Goal: Participate in discussion: Engage in conversation with other users on a specific topic

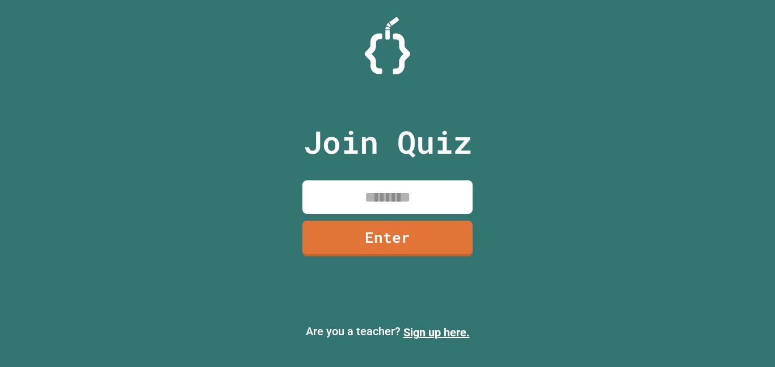
click at [357, 197] on input at bounding box center [387, 196] width 170 height 33
type input "********"
click at [371, 249] on link "Enter" at bounding box center [387, 238] width 173 height 36
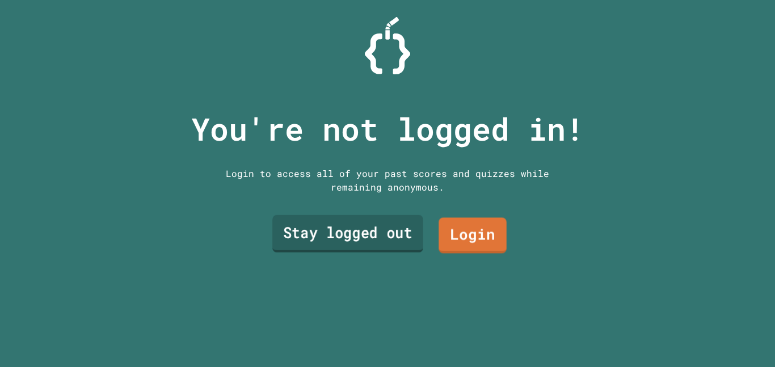
click at [379, 230] on link "Stay logged out" at bounding box center [347, 233] width 151 height 37
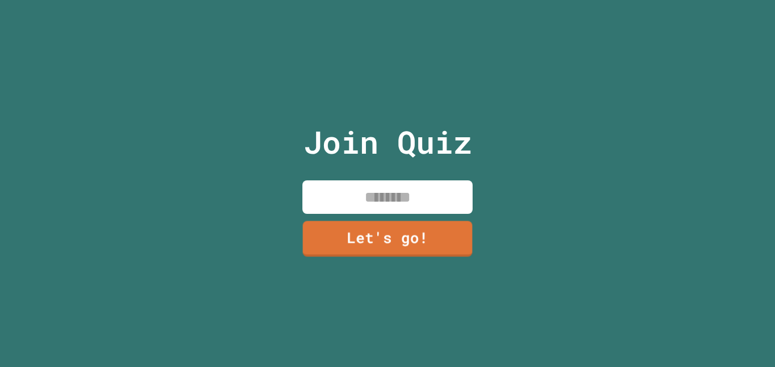
click at [399, 178] on div "Join Quiz Let's go!" at bounding box center [387, 183] width 191 height 367
click at [400, 187] on input at bounding box center [387, 196] width 170 height 33
type input "******"
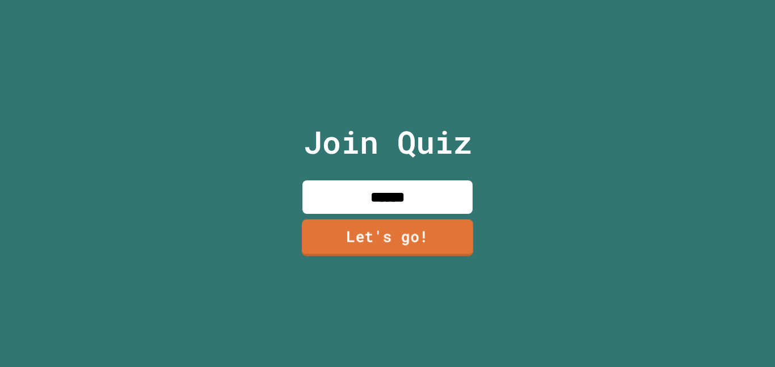
click at [399, 247] on link "Let's go!" at bounding box center [387, 237] width 171 height 37
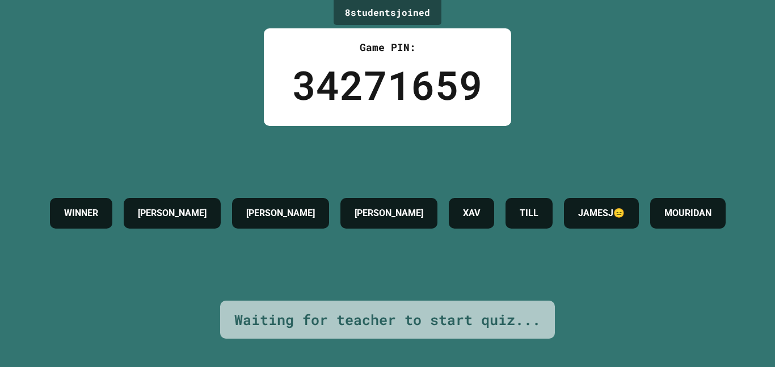
click at [664, 220] on h4 "MOURIDAN" at bounding box center [687, 213] width 47 height 14
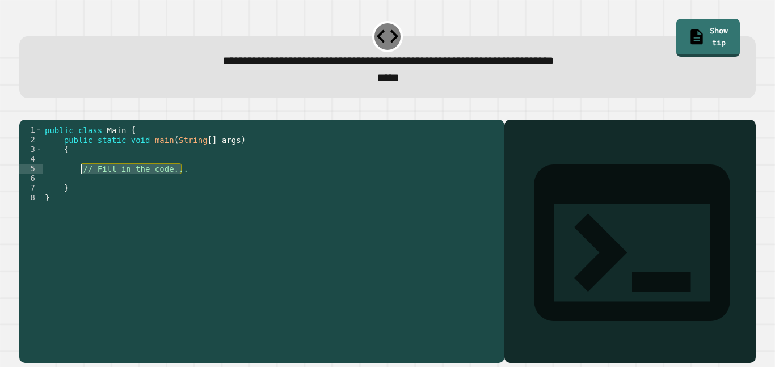
drag, startPoint x: 272, startPoint y: 190, endPoint x: 80, endPoint y: 187, distance: 192.3
click at [80, 187] on div "public class Main { public static void main ( String [ ] args ) { // Fill in th…" at bounding box center [271, 236] width 456 height 222
type textarea "**********"
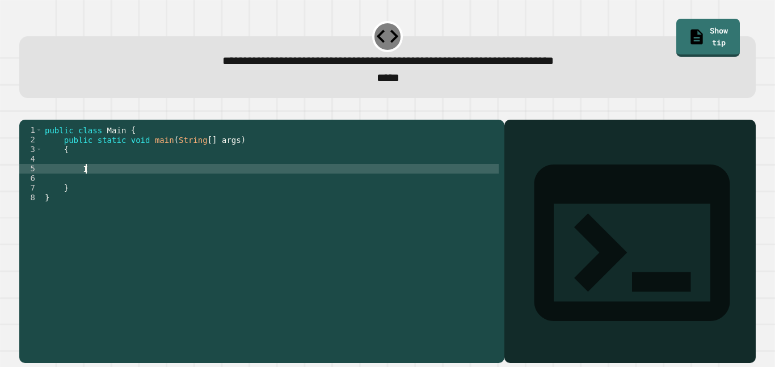
type textarea "***"
click at [25, 111] on button "button" at bounding box center [25, 111] width 0 height 0
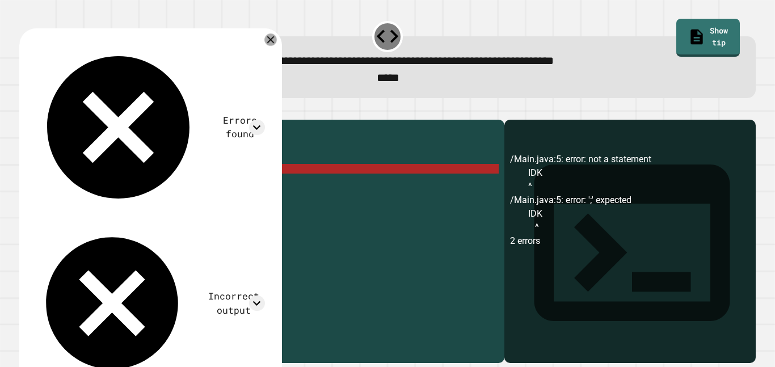
click at [272, 40] on icon at bounding box center [270, 39] width 12 height 12
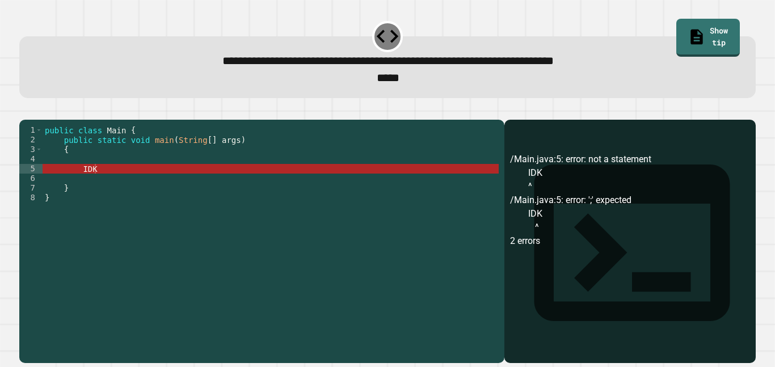
click at [290, 181] on div "public class Main { public static void main ( String [ ] args ) { IDK } }" at bounding box center [271, 236] width 456 height 222
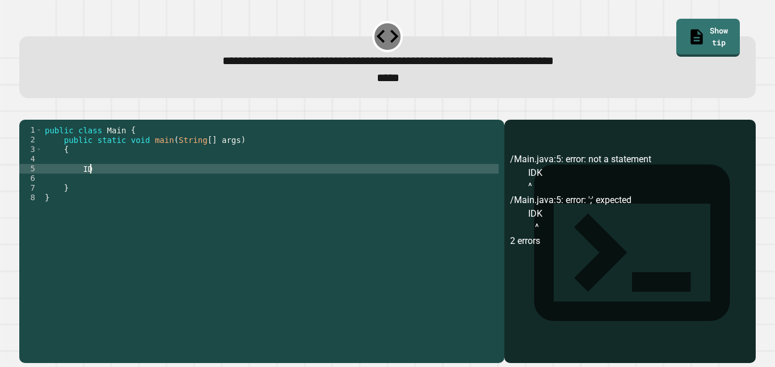
type textarea "*"
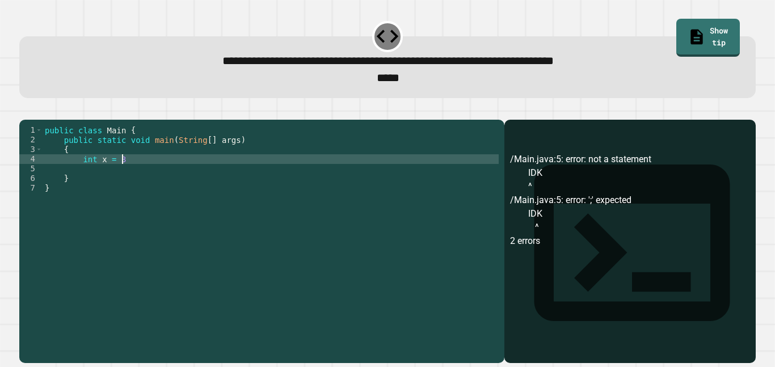
scroll to position [0, 10]
type textarea "**********"
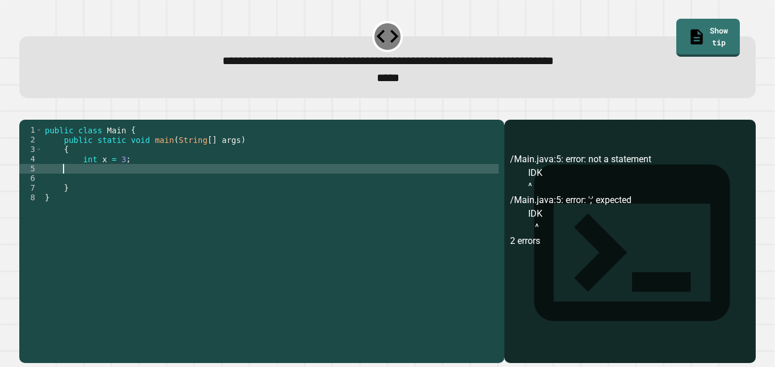
scroll to position [0, 0]
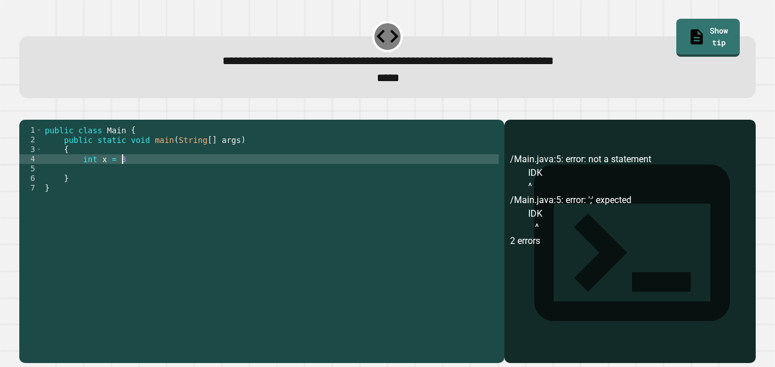
type textarea "**********"
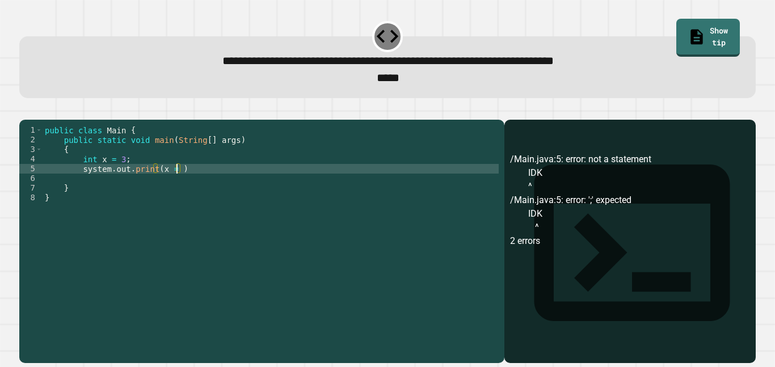
scroll to position [0, 17]
click at [120, 177] on div "public class Main { public static void main ( String [ ] args ) { int x = 3 ; s…" at bounding box center [271, 236] width 456 height 222
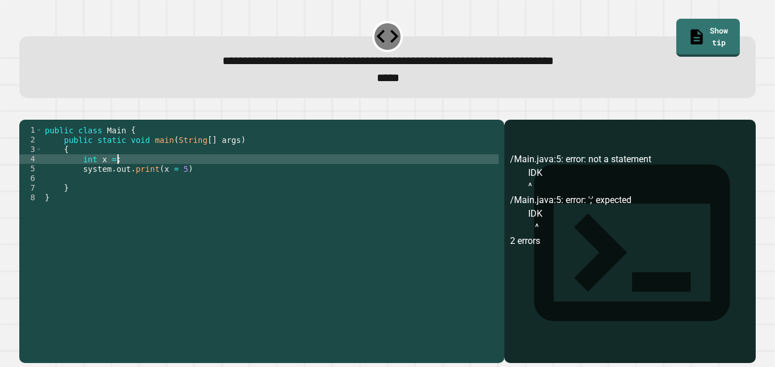
scroll to position [0, 10]
click at [25, 111] on icon "button" at bounding box center [25, 111] width 0 height 0
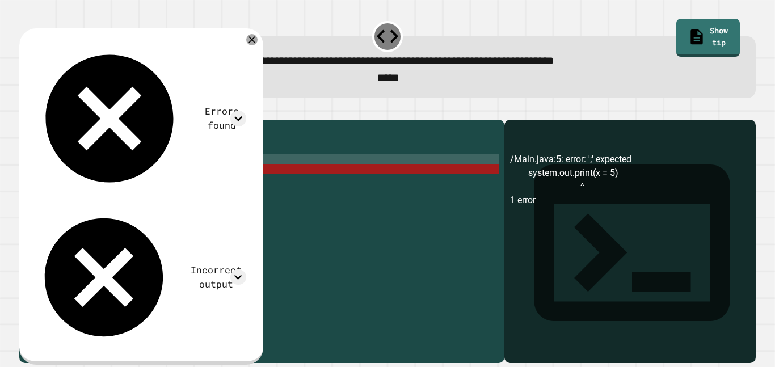
click at [228, 188] on div "public class Main { public static void main ( String [ ] args ) { int x = 5 ; s…" at bounding box center [271, 236] width 456 height 222
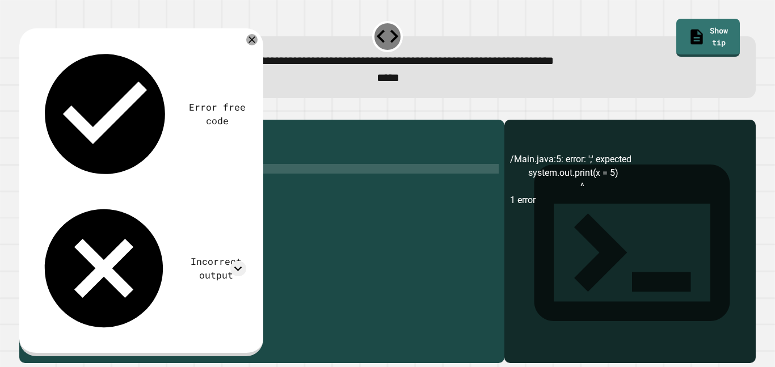
scroll to position [0, 18]
click at [25, 111] on icon "button" at bounding box center [25, 111] width 0 height 0
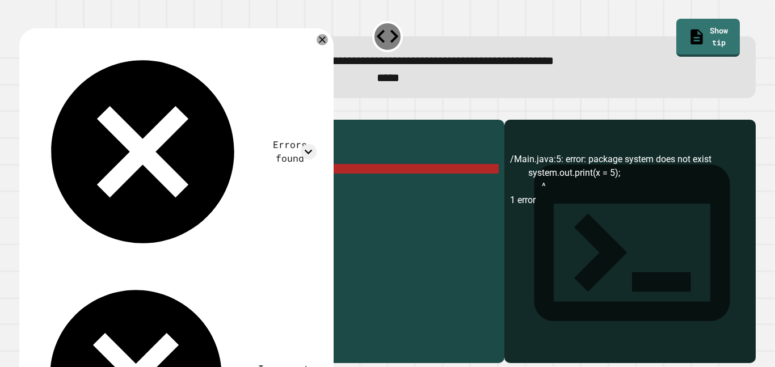
click at [84, 184] on div "public class Main { public static void main ( String [ ] args ) { int x = 5 ; s…" at bounding box center [271, 236] width 456 height 222
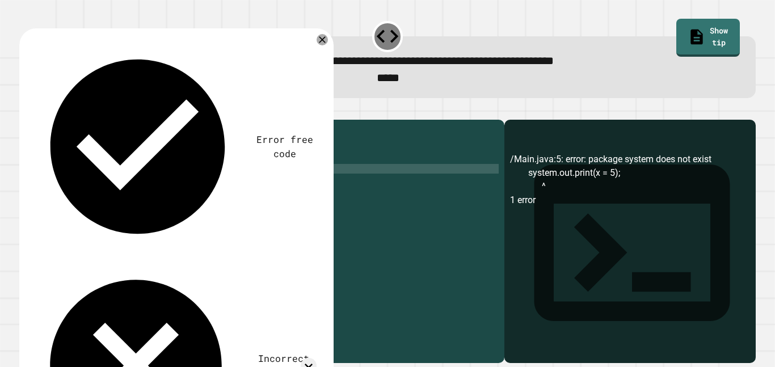
scroll to position [0, 6]
click at [25, 111] on button "button" at bounding box center [25, 111] width 0 height 0
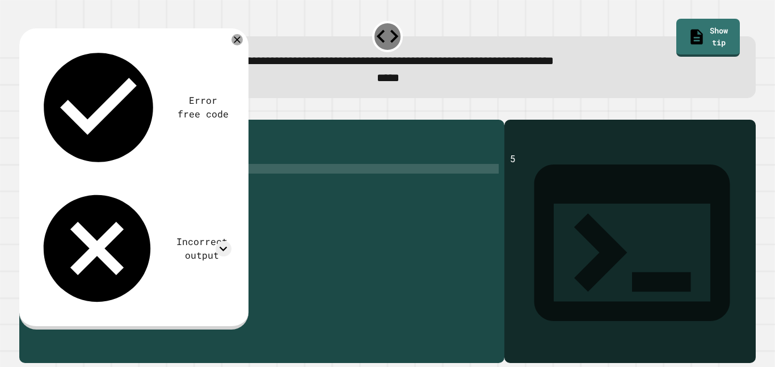
click at [119, 176] on div "public class Main { public static void main ( String [ ] args ) { int x = 5 ; S…" at bounding box center [271, 236] width 456 height 222
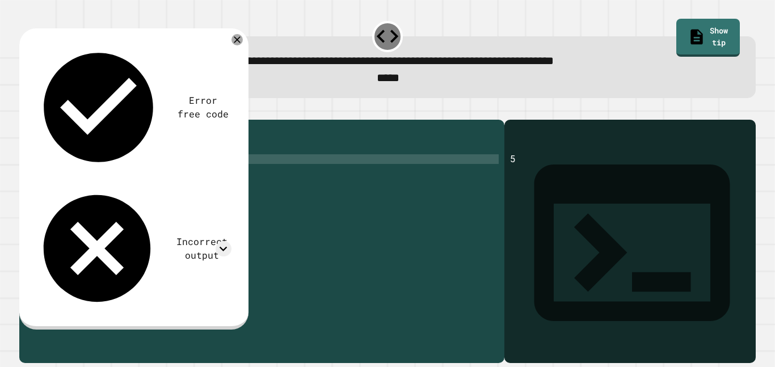
scroll to position [0, 10]
click at [25, 111] on button "button" at bounding box center [25, 111] width 0 height 0
click at [121, 176] on div "public class Main { public static void main ( String [ ] args ) { int x = 3 ; S…" at bounding box center [271, 236] width 456 height 222
click at [172, 186] on div "public class Main { public static void main ( String [ ] args ) { int x = 3 ; S…" at bounding box center [271, 236] width 456 height 222
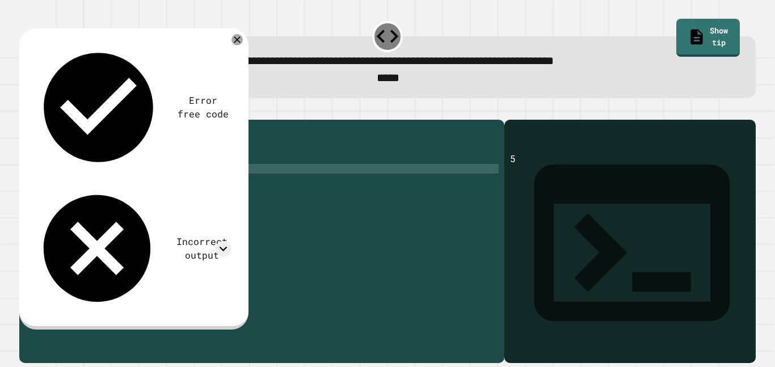
scroll to position [0, 16]
click at [36, 119] on icon "button" at bounding box center [32, 117] width 6 height 8
click at [281, 167] on div "public class Main { public static void main ( String [ ] args ) { int x = 3 ; S…" at bounding box center [271, 236] width 456 height 222
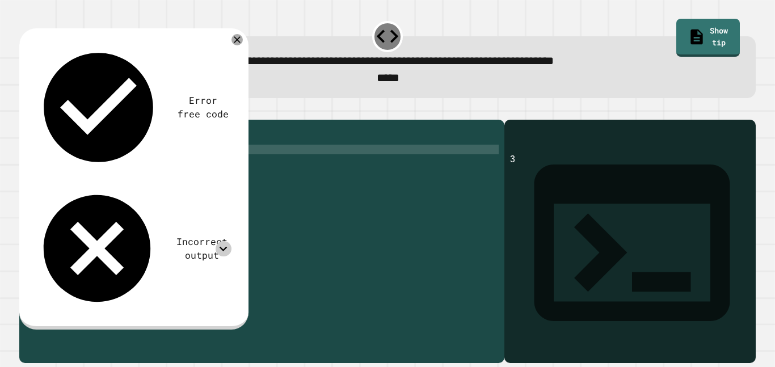
click at [221, 241] on icon at bounding box center [223, 248] width 15 height 15
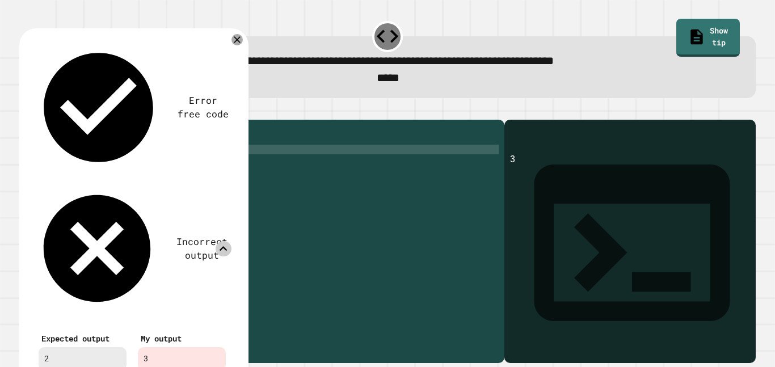
click at [221, 241] on icon at bounding box center [223, 248] width 15 height 15
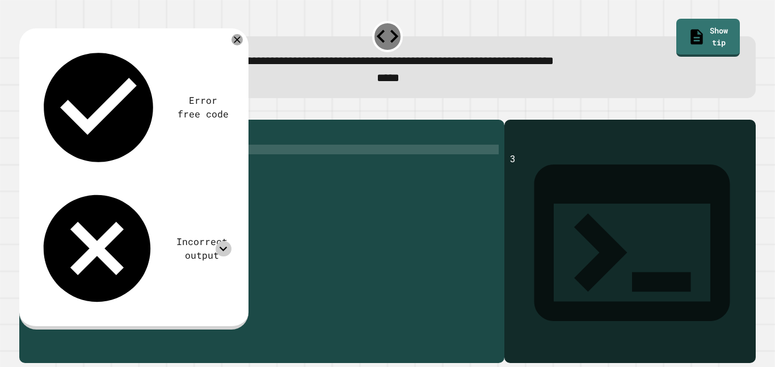
click at [221, 241] on icon at bounding box center [223, 248] width 15 height 15
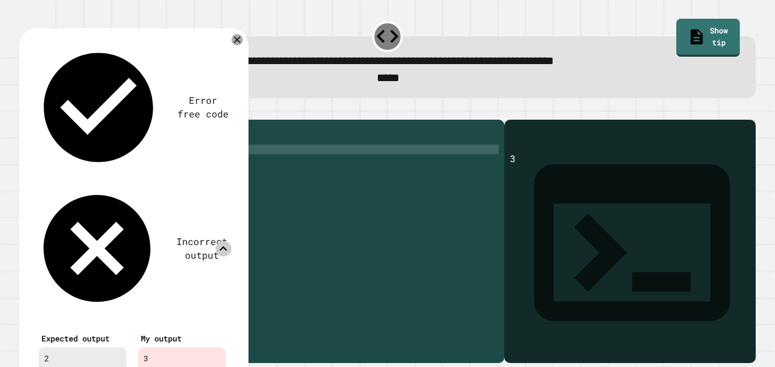
click at [221, 241] on icon at bounding box center [223, 248] width 15 height 15
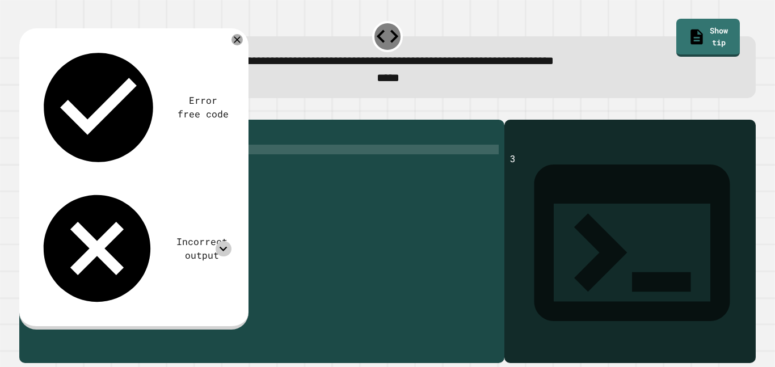
click at [221, 241] on icon at bounding box center [223, 248] width 15 height 15
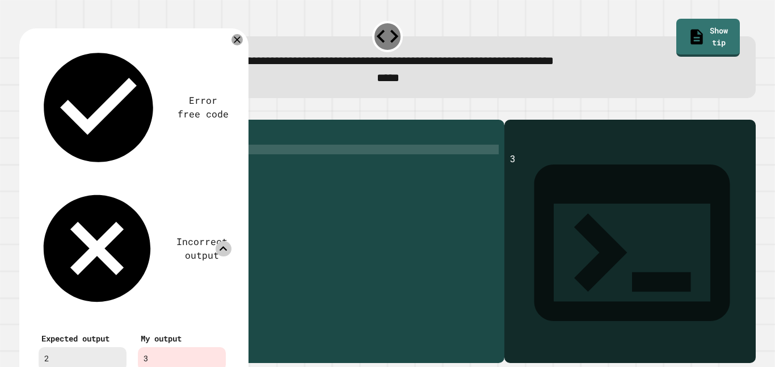
click at [221, 241] on icon at bounding box center [223, 248] width 15 height 15
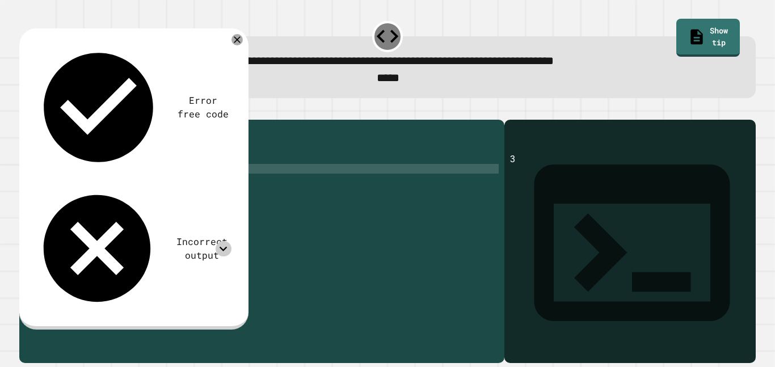
click at [172, 187] on div "public class Main { public static void main ( String [ ] args ) { int x = 3 ; S…" at bounding box center [271, 236] width 456 height 222
click at [124, 177] on div "public class Main { public static void main ( String [ ] args ) { int x = 3 ; S…" at bounding box center [271, 236] width 456 height 222
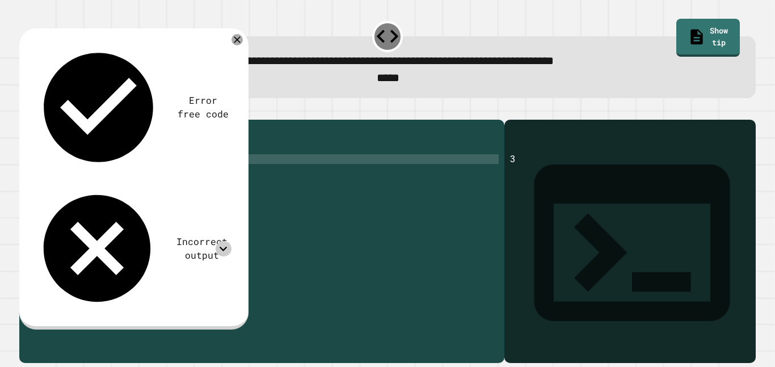
scroll to position [0, 10]
click at [180, 187] on div "public class Main { public static void main ( String [ ] args ) { int x = 5 ; S…" at bounding box center [271, 236] width 456 height 222
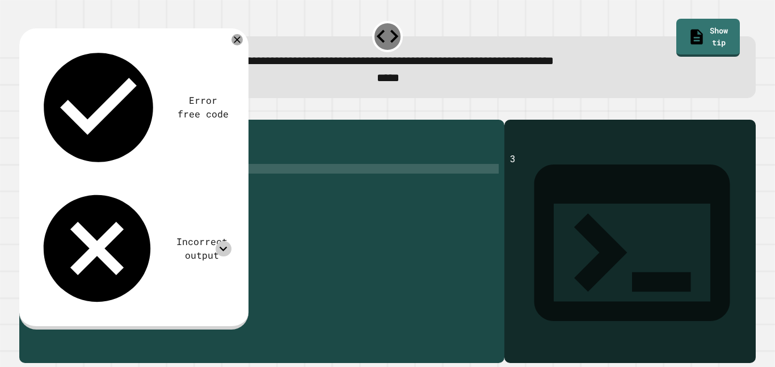
scroll to position [0, 18]
type textarea "**********"
click at [25, 111] on icon "button" at bounding box center [25, 111] width 0 height 0
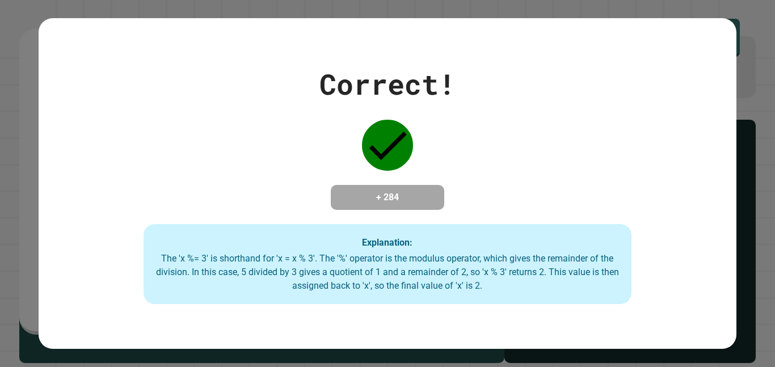
click at [575, 179] on div "Correct! + 284 Explanation: The 'x %= 3' is shorthand for 'x = x % 3'. The '%' …" at bounding box center [387, 184] width 697 height 242
click at [774, 159] on div "Correct! + 284 Explanation: The 'x %= 3' is shorthand for 'x = x % 3'. The '%' …" at bounding box center [387, 183] width 775 height 367
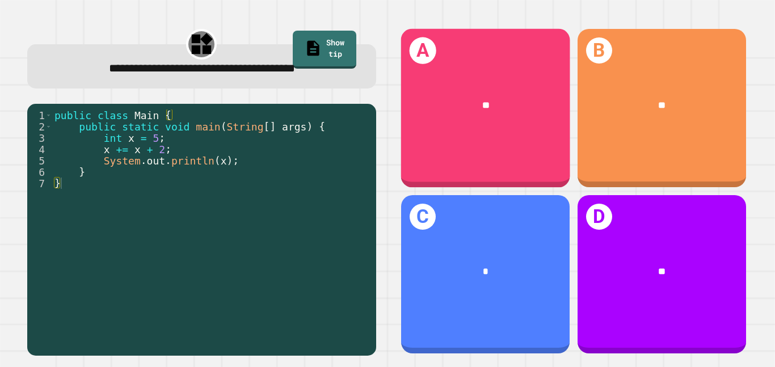
click at [641, 109] on div "**" at bounding box center [662, 105] width 130 height 14
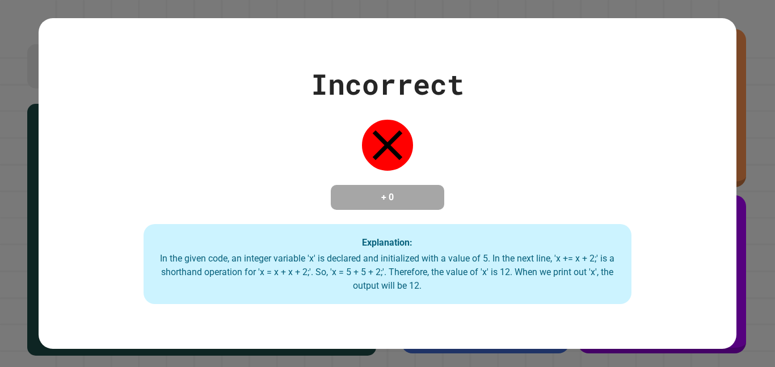
click at [445, 359] on div "Incorrect + 0 Explanation: In the given code, an integer variable 'x' is declar…" at bounding box center [387, 183] width 775 height 367
click at [383, 360] on div "Incorrect + 0 Explanation: In the given code, an integer variable 'x' is declar…" at bounding box center [387, 183] width 775 height 367
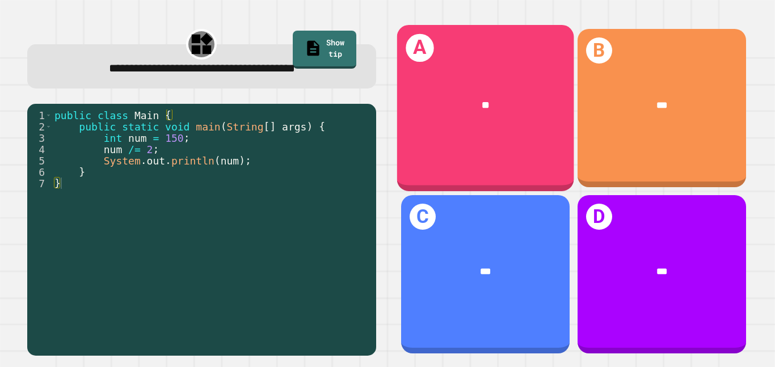
click at [495, 100] on div "**" at bounding box center [485, 105] width 137 height 15
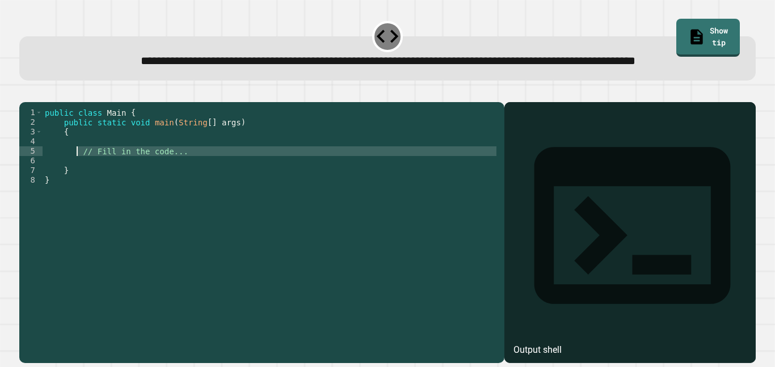
drag, startPoint x: 217, startPoint y: 194, endPoint x: 77, endPoint y: 183, distance: 140.5
click at [77, 183] on div "public class Main { public static void main ( String [ ] args ) { // Fill in th…" at bounding box center [271, 219] width 456 height 222
type textarea "**********"
click at [433, 180] on div "public class Main { public static void main ( String [ ] args ) { } }" at bounding box center [271, 219] width 456 height 222
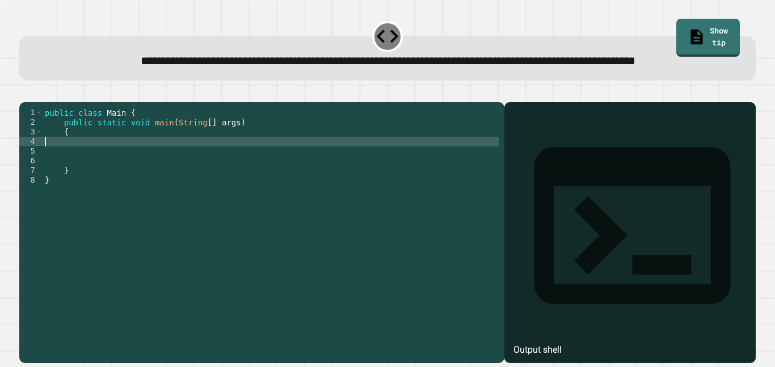
click at [400, 193] on div "public class Main { public static void main ( String [ ] args ) { } }" at bounding box center [271, 219] width 456 height 222
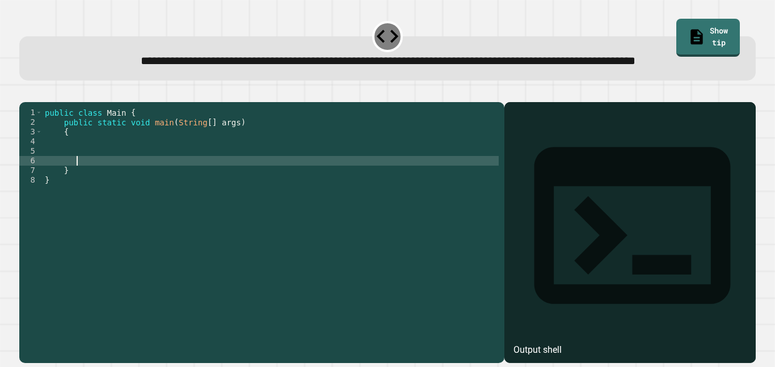
click at [403, 184] on div "public class Main { public static void main ( String [ ] args ) { } }" at bounding box center [271, 219] width 456 height 222
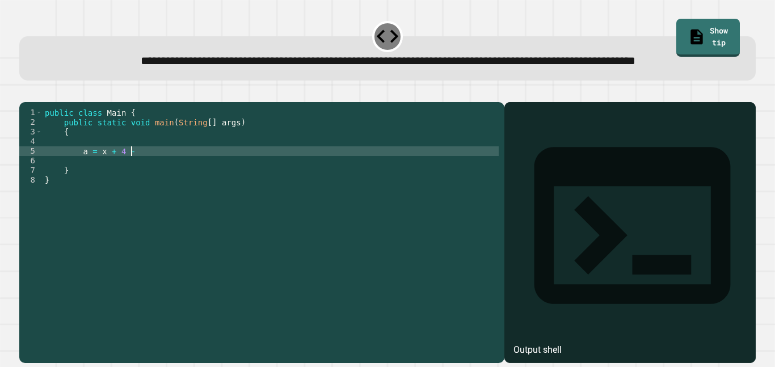
scroll to position [0, 11]
type textarea "**********"
click at [233, 174] on div "public class Main { public static void main ( String [ ] args ) { a = x + 4 - 3…" at bounding box center [271, 219] width 456 height 222
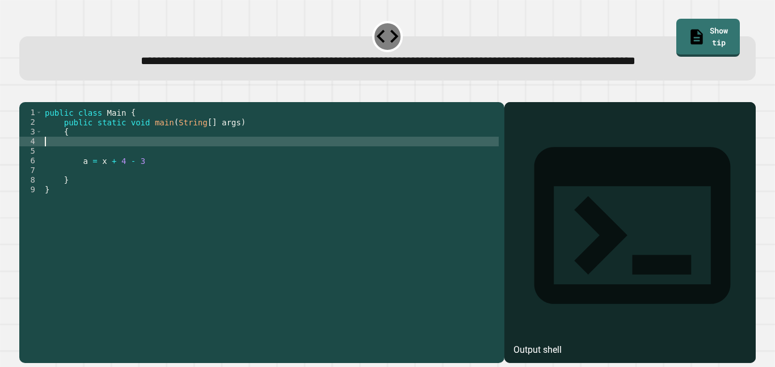
type textarea "*"
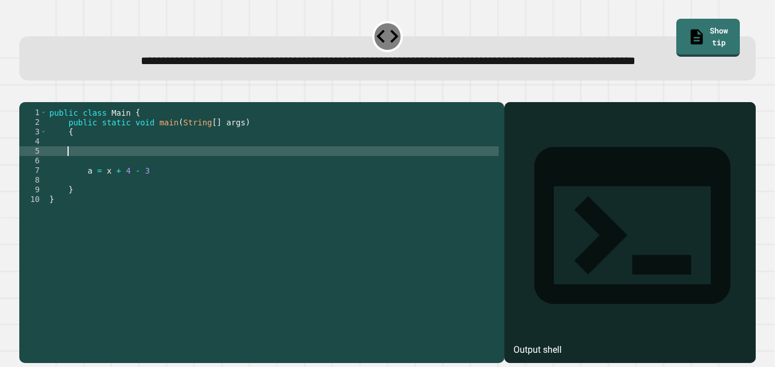
type textarea "*"
click at [239, 196] on div "public class Main { public static void main ( String [ ] args ) { int x = 3 ; a…" at bounding box center [273, 219] width 452 height 222
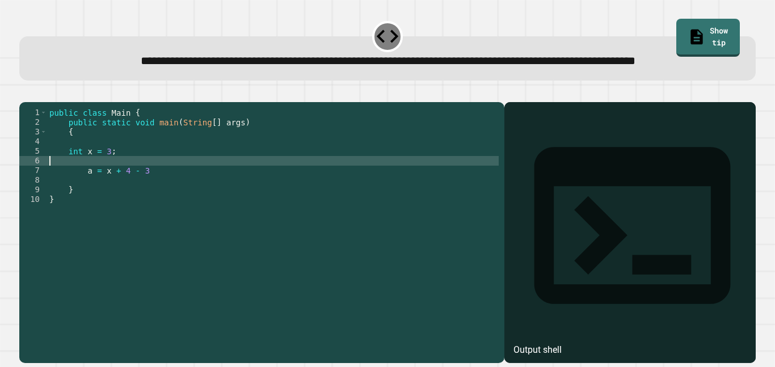
scroll to position [0, 0]
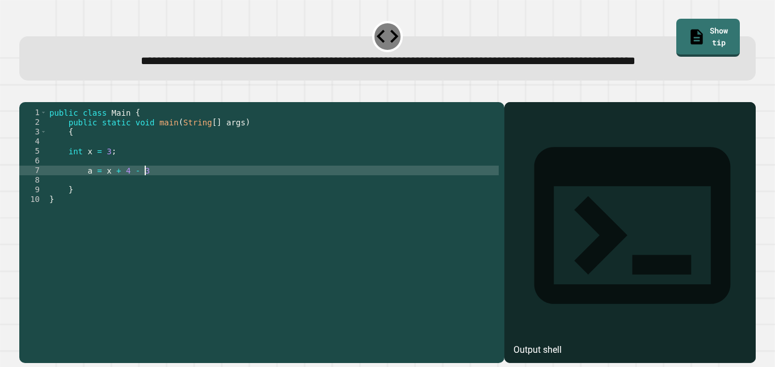
click at [239, 207] on div "public class Main { public static void main ( String [ ] args ) { int x = 3 ; a…" at bounding box center [273, 219] width 452 height 222
type textarea "**********"
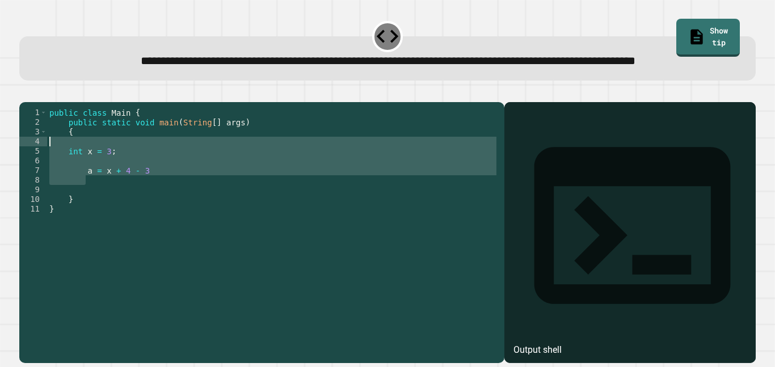
drag, startPoint x: 201, startPoint y: 218, endPoint x: 53, endPoint y: 179, distance: 153.7
click at [53, 179] on div "public class Main { public static void main ( String [ ] args ) { int x = 3 ; a…" at bounding box center [273, 219] width 452 height 222
type textarea "**********"
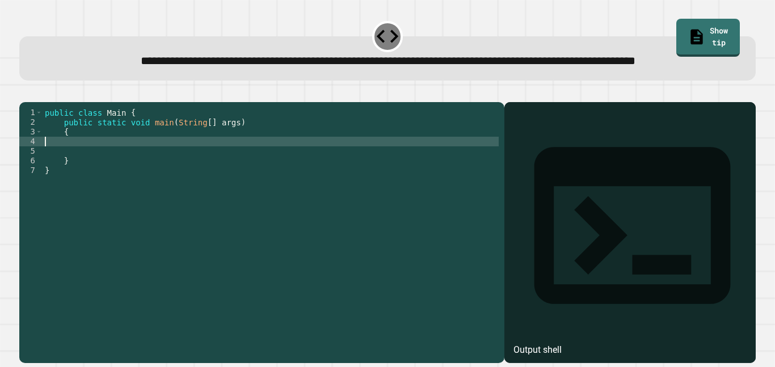
scroll to position [0, 0]
click at [83, 183] on div "public class Main { public static void main ( String [ ] args ) { } }" at bounding box center [271, 219] width 456 height 222
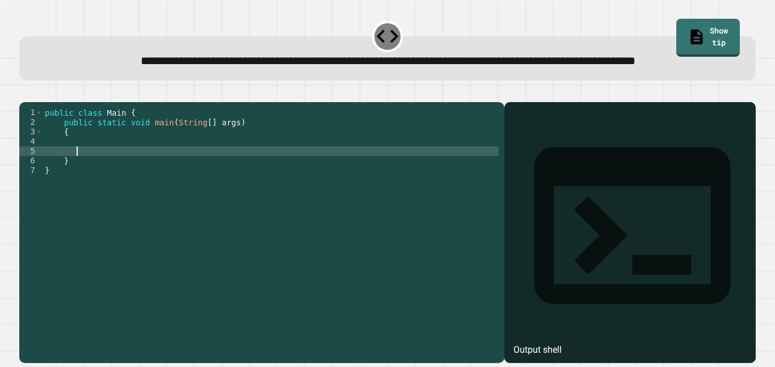
click at [91, 176] on div "public class Main { public static void main ( String [ ] args ) { } }" at bounding box center [271, 219] width 456 height 222
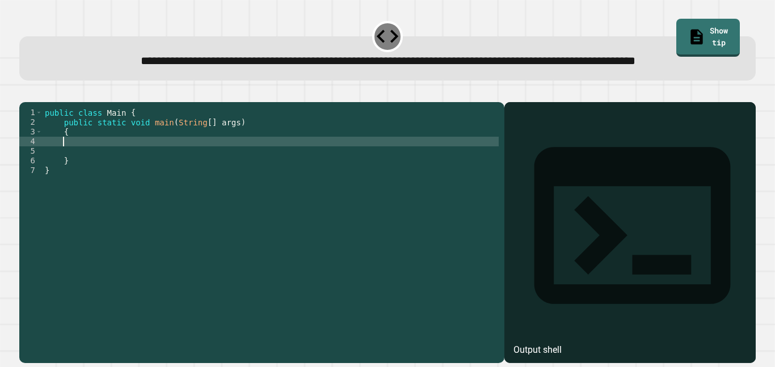
type textarea "*"
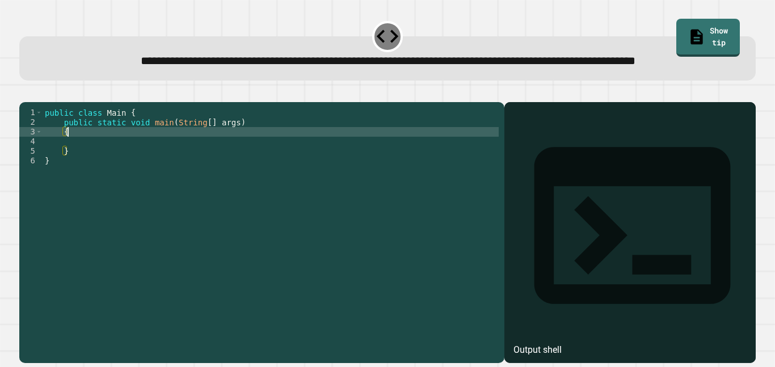
click at [100, 176] on div "public class Main { public static void main ( String [ ] args ) { } }" at bounding box center [271, 219] width 456 height 222
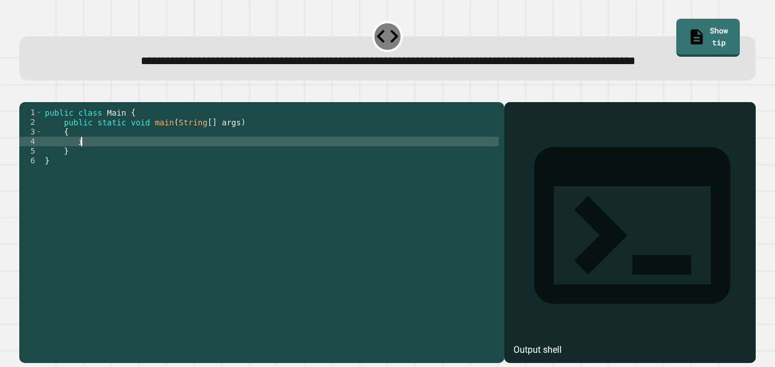
scroll to position [0, 5]
type textarea "********"
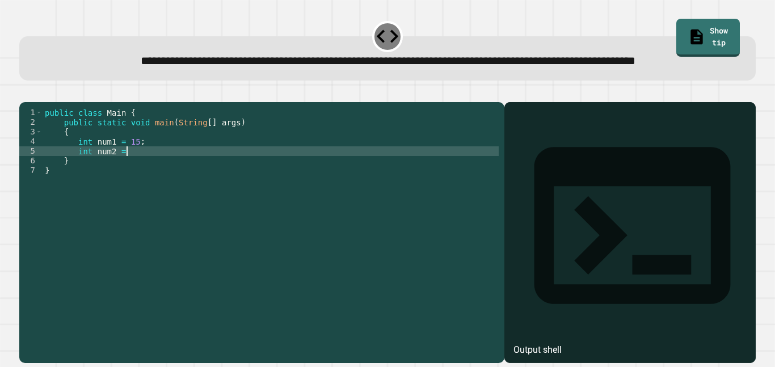
scroll to position [0, 10]
type textarea "**********"
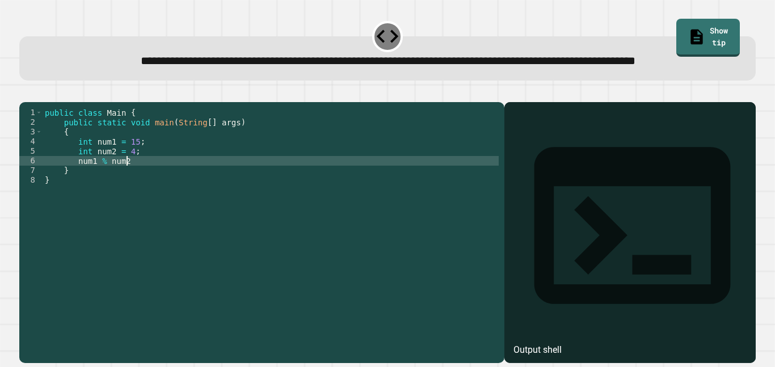
type textarea "**********"
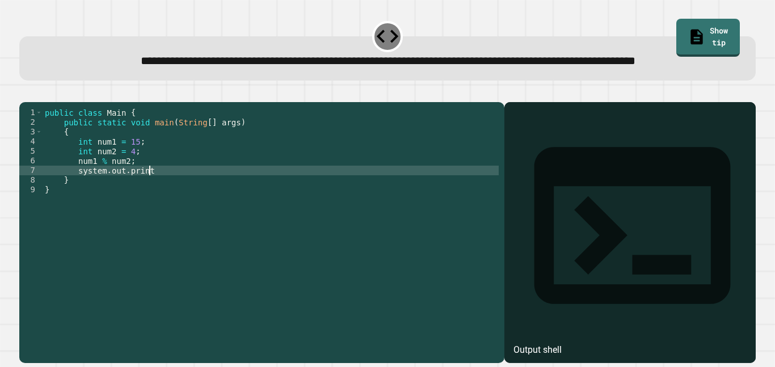
scroll to position [0, 12]
click at [81, 205] on div "public class Main { public static void main ( String [ ] args ) { int num1 = 15…" at bounding box center [271, 219] width 456 height 222
click at [163, 198] on div "public class Main { public static void main ( String [ ] args ) { int num1 = 15…" at bounding box center [271, 219] width 456 height 222
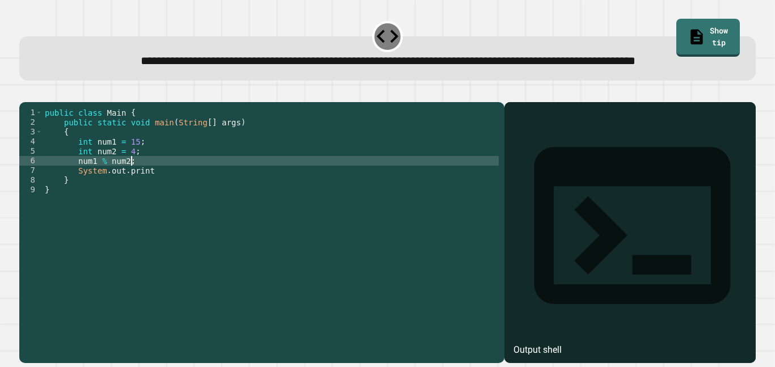
click at [163, 203] on div "public class Main { public static void main ( String [ ] args ) { int num1 = 15…" at bounding box center [271, 219] width 456 height 222
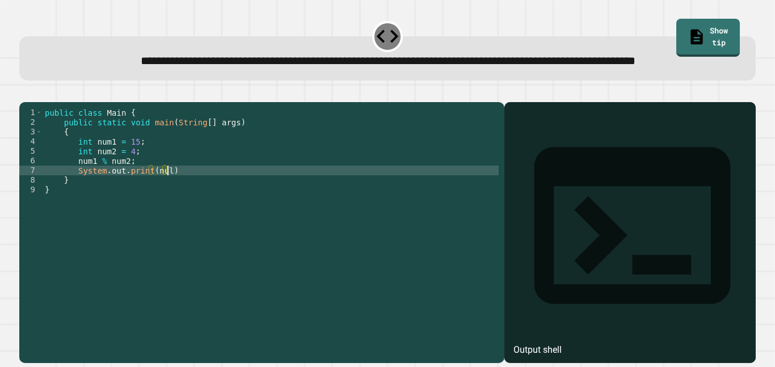
scroll to position [0, 16]
click at [25, 93] on icon "button" at bounding box center [25, 93] width 0 height 0
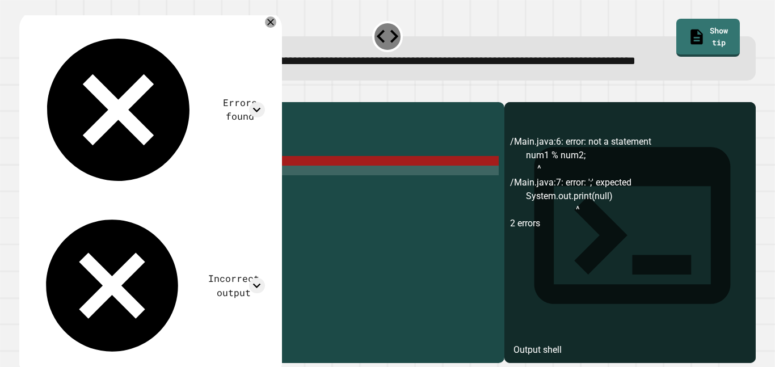
click at [247, 203] on div "public class Main { public static void main ( String [ ] args ) { int num1 = 15…" at bounding box center [271, 219] width 456 height 222
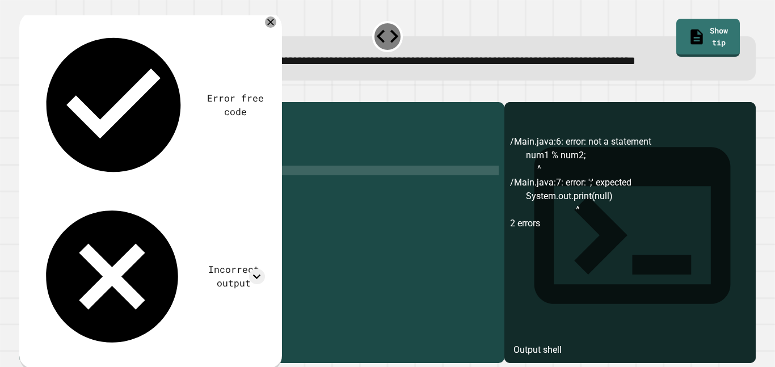
click at [25, 93] on button "button" at bounding box center [25, 93] width 0 height 0
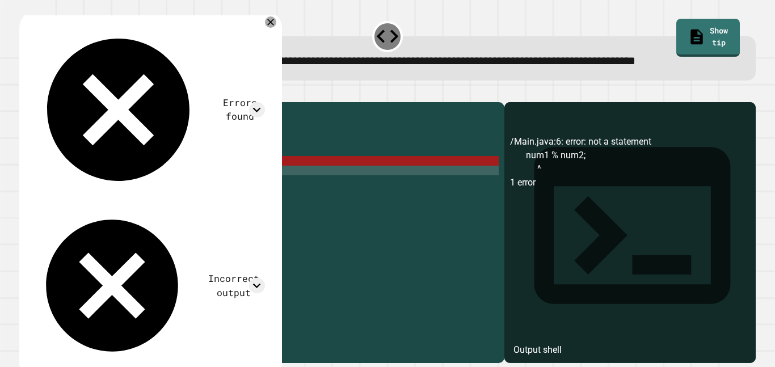
click at [491, 102] on div at bounding box center [387, 95] width 736 height 14
click at [104, 195] on div "public class Main { public static void main ( String [ ] args ) { int num1 = 15…" at bounding box center [271, 219] width 456 height 222
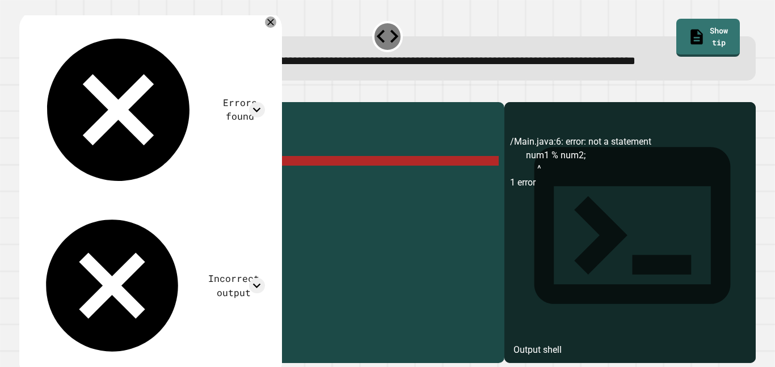
scroll to position [0, 9]
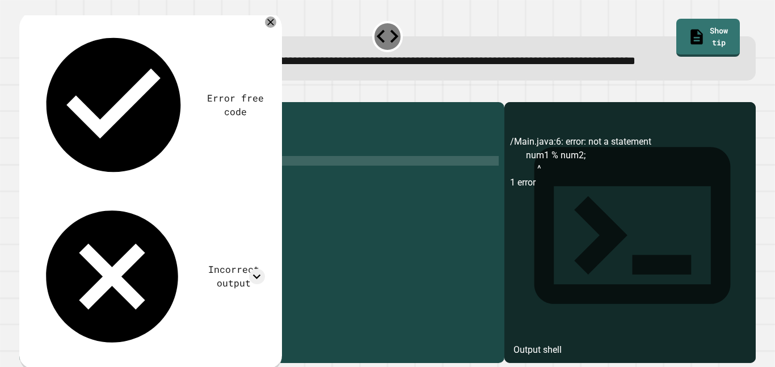
click at [35, 104] on icon "button" at bounding box center [32, 100] width 6 height 8
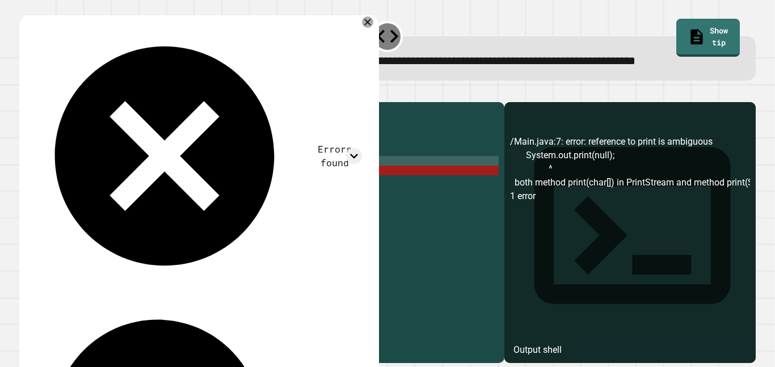
click at [172, 205] on div "public class Main { public static void main ( String [ ] args ) { int num1 = 15…" at bounding box center [271, 219] width 456 height 222
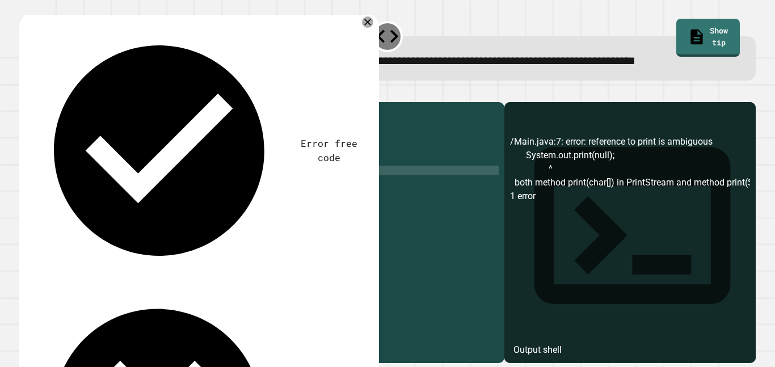
scroll to position [0, 17]
click at [25, 93] on icon "button" at bounding box center [25, 93] width 0 height 0
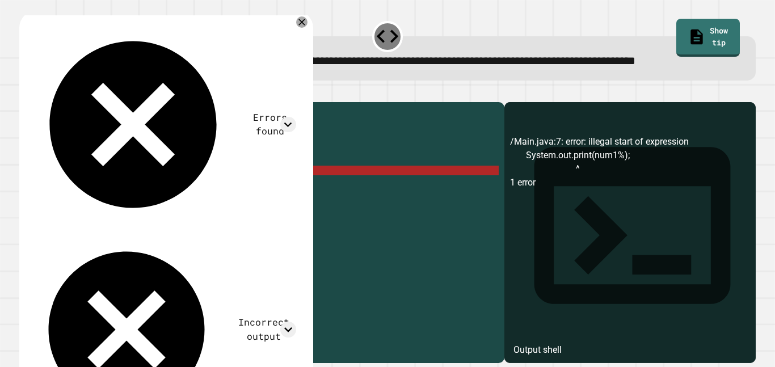
click at [175, 206] on div "public class Main { public static void main ( String [ ] args ) { int num1 = 15…" at bounding box center [271, 219] width 456 height 222
type textarea "**********"
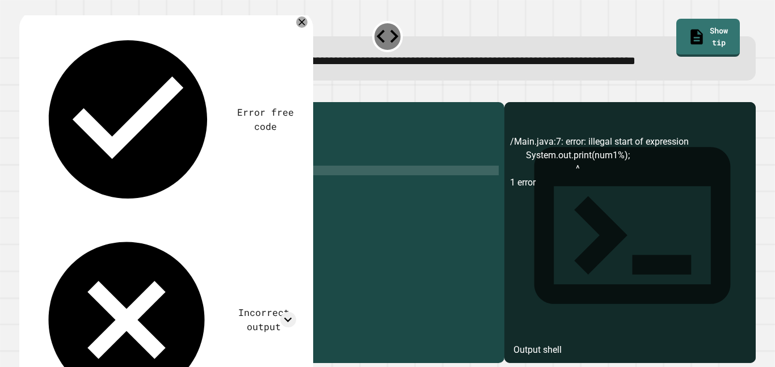
click at [25, 93] on icon "button" at bounding box center [25, 93] width 0 height 0
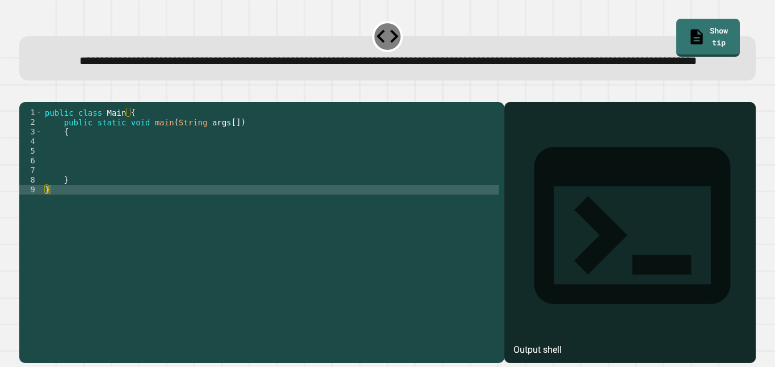
click at [161, 166] on div "public class Main { public static void main ( String args [ ]) { } }" at bounding box center [271, 219] width 456 height 222
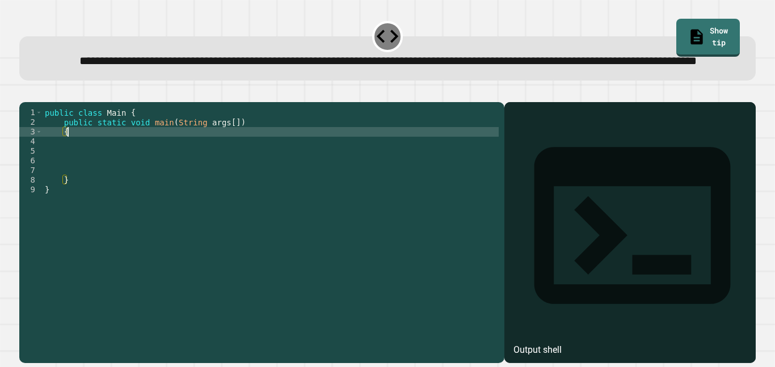
click at [163, 197] on div "public class Main { public static void main ( String args [ ]) { } }" at bounding box center [271, 219] width 456 height 222
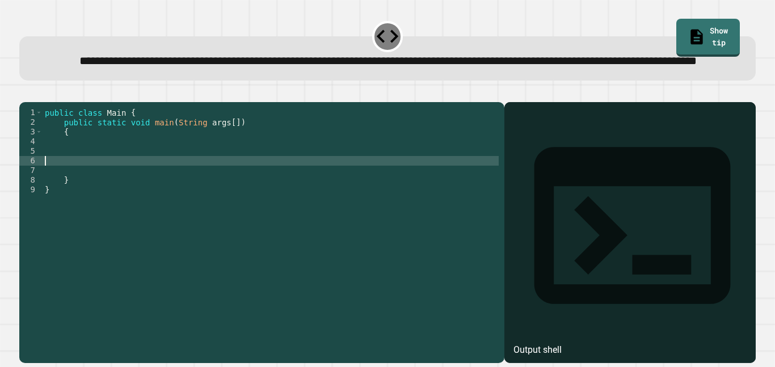
click at [168, 191] on div "public class Main { public static void main ( String args [ ]) { } }" at bounding box center [271, 219] width 456 height 222
click at [171, 178] on div "public class Main { public static void main ( String args [ ]) { } }" at bounding box center [271, 219] width 456 height 222
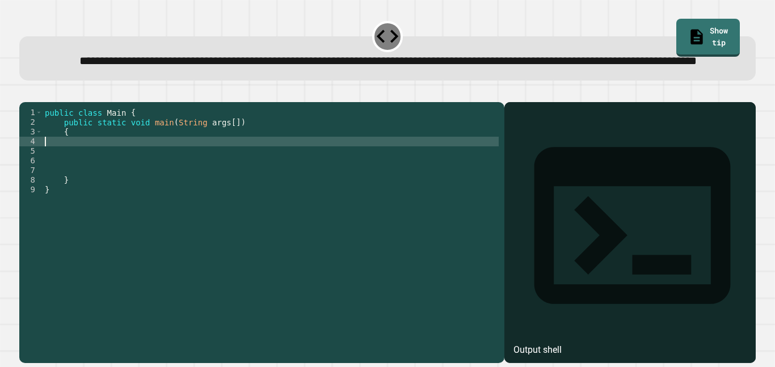
click at [171, 182] on div "public class Main { public static void main ( String args [ ]) { } }" at bounding box center [271, 219] width 456 height 222
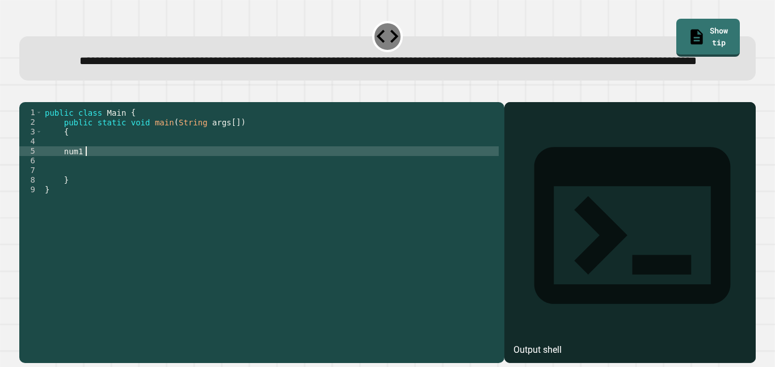
scroll to position [0, 6]
type textarea "*********"
click at [168, 185] on div "public class Main { public static void main ( String args [ ]) { num1 = 47 } }" at bounding box center [271, 219] width 456 height 222
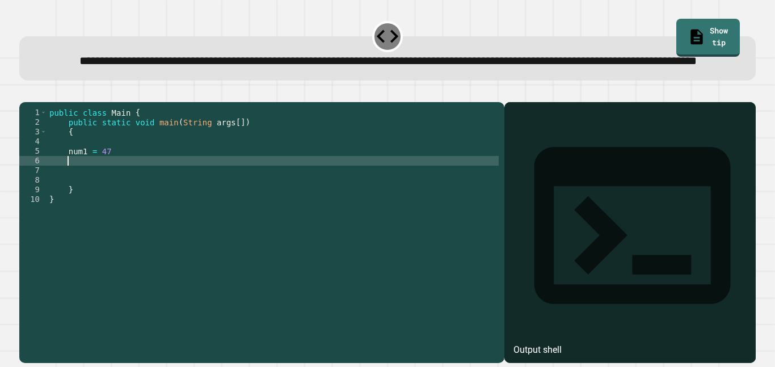
scroll to position [0, 2]
click at [677, 24] on link "Show tip" at bounding box center [708, 37] width 64 height 40
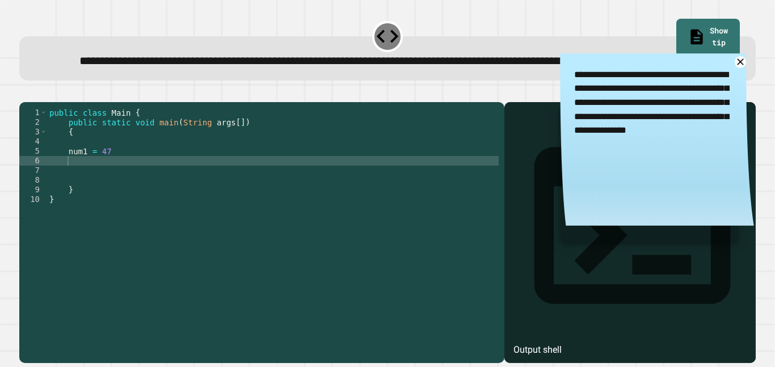
click at [423, 193] on div "public class Main { public static void main ( String args [ ]) { num1 = 47 } }" at bounding box center [273, 219] width 452 height 222
click at [96, 197] on div "public class Main { public static void main ( String args [ ]) { num1 = 47 num2…" at bounding box center [273, 219] width 452 height 222
click at [176, 195] on div "public class Main { public static void main ( String args [ ]) { num1 = 47 num2…" at bounding box center [273, 219] width 452 height 222
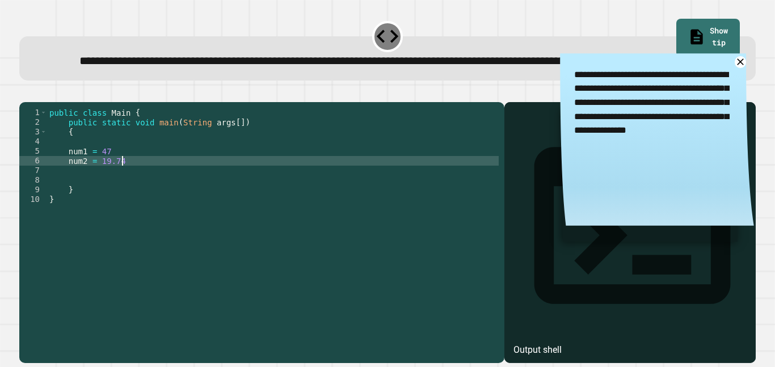
scroll to position [0, 9]
click at [153, 184] on div "public class Main { public static void main ( String args [ ]) { num1 = 47 num2…" at bounding box center [273, 219] width 452 height 222
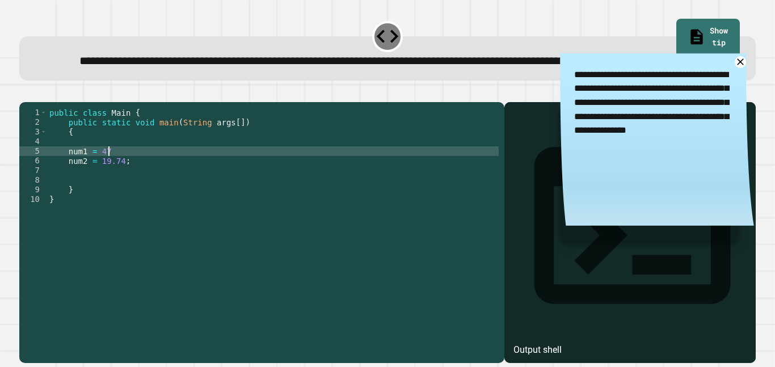
scroll to position [0, 7]
click at [155, 196] on div "public class Main { public static void main ( String args [ ]) { num1 = 47 ; nu…" at bounding box center [273, 219] width 452 height 222
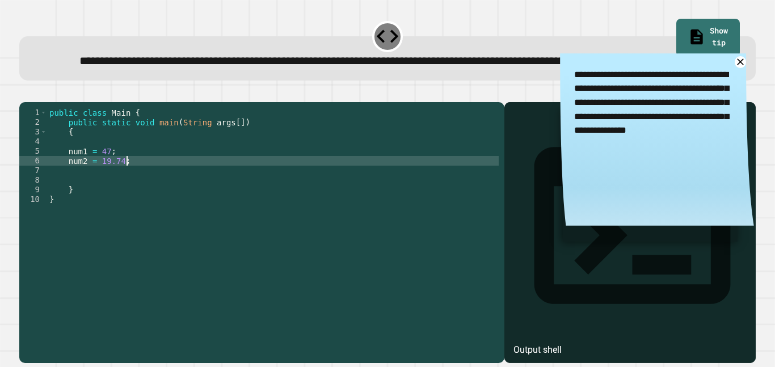
type textarea "**********"
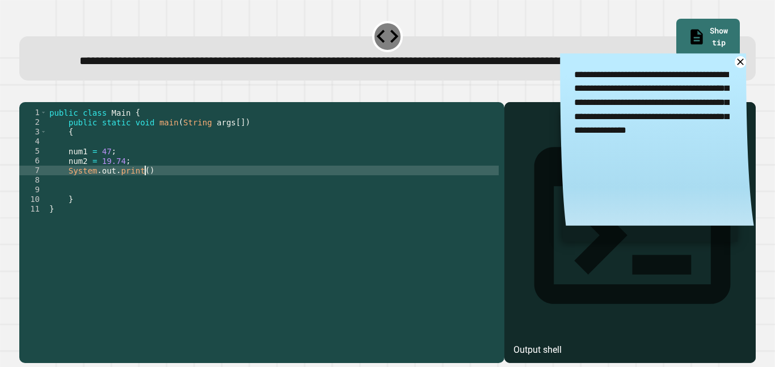
scroll to position [0, 12]
click at [151, 196] on div "public class Main { public static void main ( String args [ ]) { num1 = 47 ; nu…" at bounding box center [273, 219] width 452 height 222
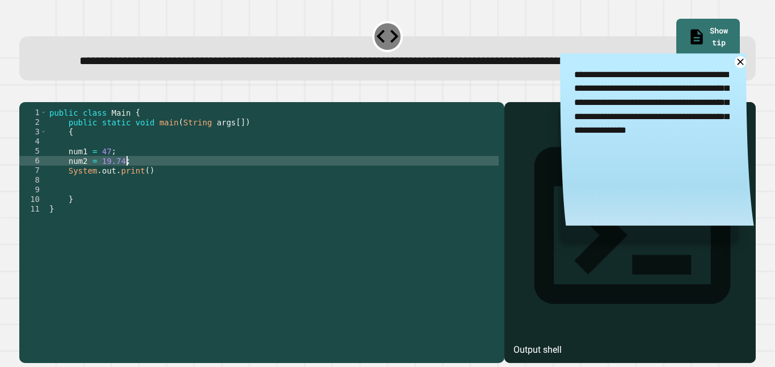
type textarea "**********"
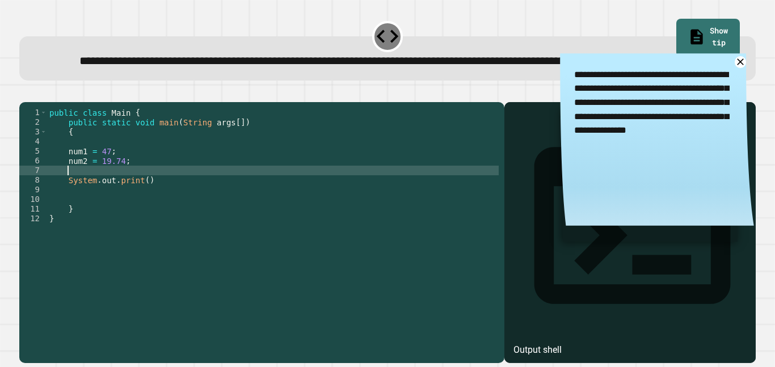
scroll to position [0, 2]
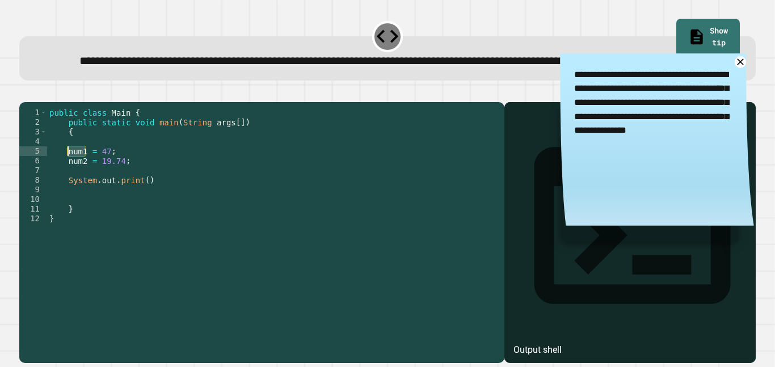
drag, startPoint x: 84, startPoint y: 187, endPoint x: 66, endPoint y: 187, distance: 17.6
click at [66, 187] on div "public class Main { public static void main ( String args [ ]) { num1 = 47 ; nu…" at bounding box center [273, 219] width 452 height 222
click at [85, 192] on div "public class Main { public static void main ( String args [ ]) { int = 47 ; num…" at bounding box center [273, 219] width 452 height 222
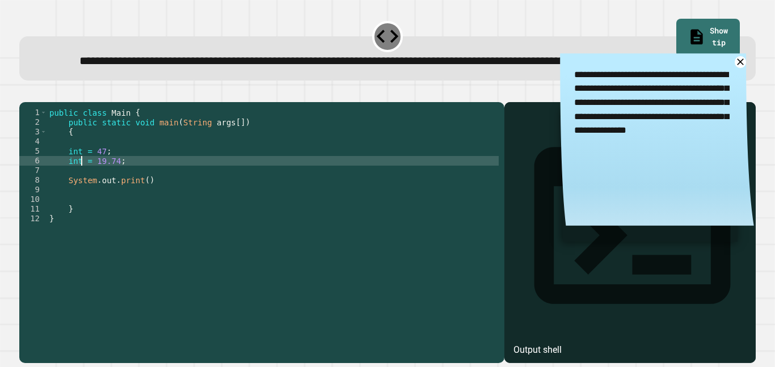
click at [93, 197] on div "public class Main { public static void main ( String args [ ]) { int = 47 ; int…" at bounding box center [273, 219] width 452 height 222
click at [90, 187] on div "public class Main { public static void main ( String args [ ]) { int = 47 ; int…" at bounding box center [273, 219] width 452 height 222
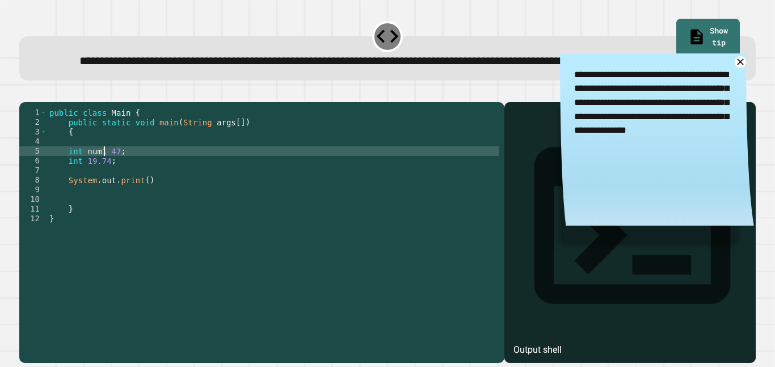
scroll to position [0, 7]
click at [85, 187] on div "public class Main { public static void main ( String args [ ]) { int num1 47 ; …" at bounding box center [273, 219] width 452 height 222
click at [82, 195] on div "public class Main { public static void main ( String args [ ]) { num1 47 ; int …" at bounding box center [273, 219] width 452 height 222
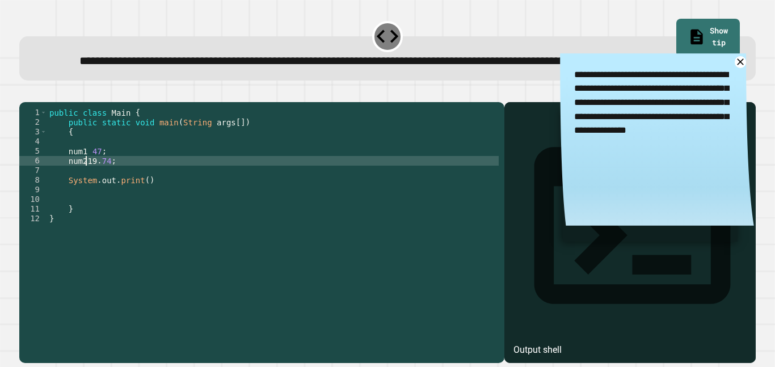
type textarea "**********"
click at [129, 209] on div "public class Main { public static void main ( String args [ ]) { num1 47 ; num2…" at bounding box center [273, 219] width 452 height 222
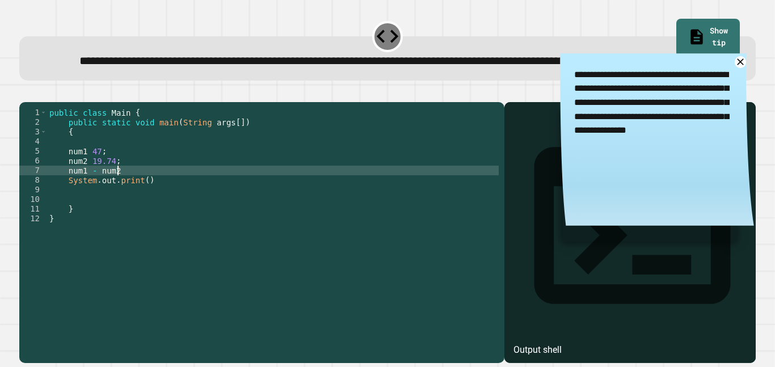
scroll to position [0, 8]
click at [146, 214] on div "public class Main { public static void main ( String args [ ]) { num1 47 ; num2…" at bounding box center [273, 219] width 452 height 222
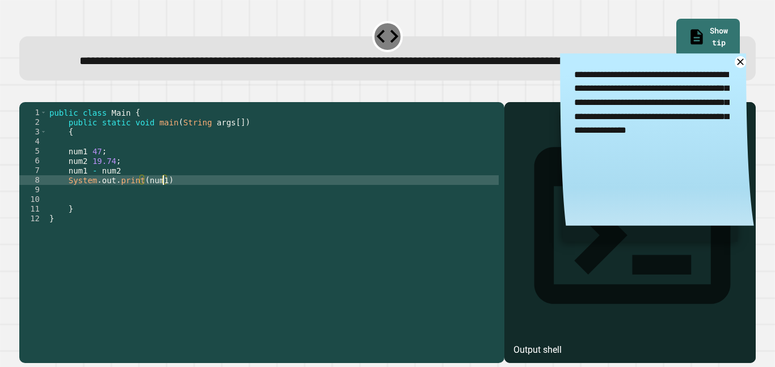
scroll to position [0, 14]
click at [52, 102] on div at bounding box center [387, 95] width 736 height 14
click at [25, 93] on button "button" at bounding box center [25, 93] width 0 height 0
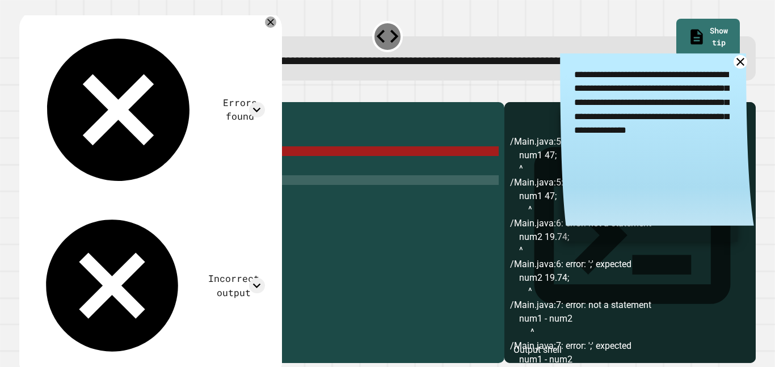
click at [741, 69] on icon at bounding box center [740, 62] width 14 height 14
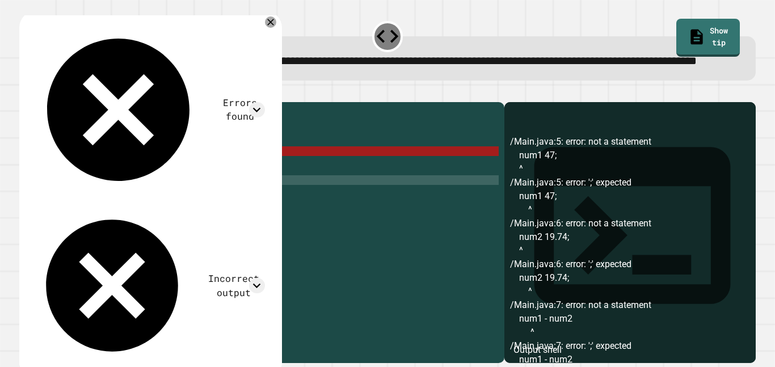
click at [85, 186] on div "public class Main { public static void main ( String args [ ]) { num1 47 ; num2…" at bounding box center [273, 219] width 452 height 222
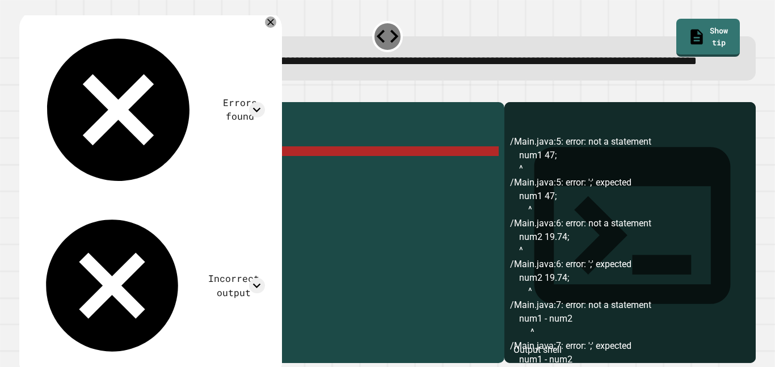
scroll to position [0, 6]
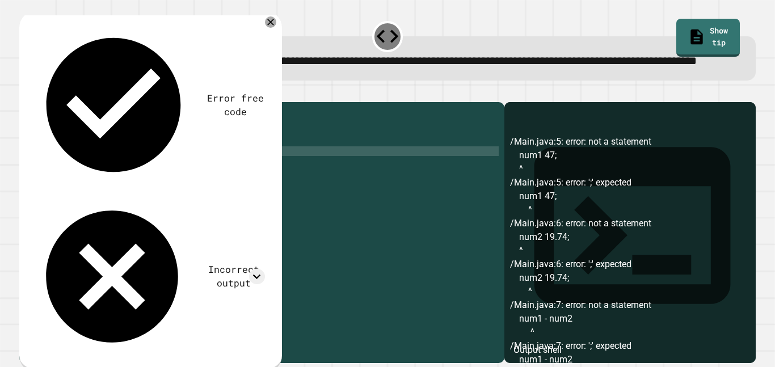
click at [85, 192] on div "public class Main { public static void main ( String args [ ]) { num1 = 47 ; nu…" at bounding box center [273, 219] width 452 height 222
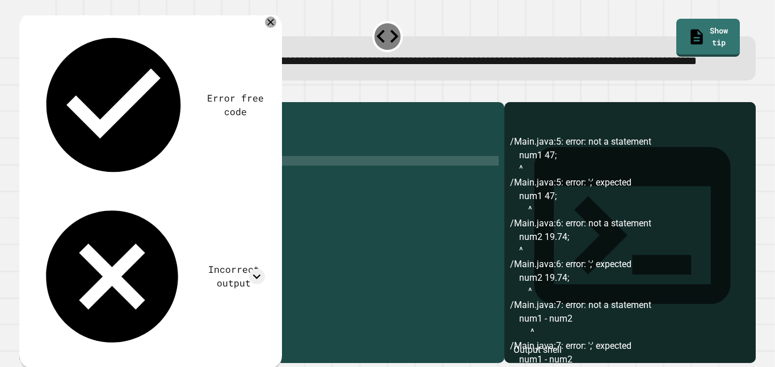
click at [25, 93] on icon "button" at bounding box center [25, 93] width 0 height 0
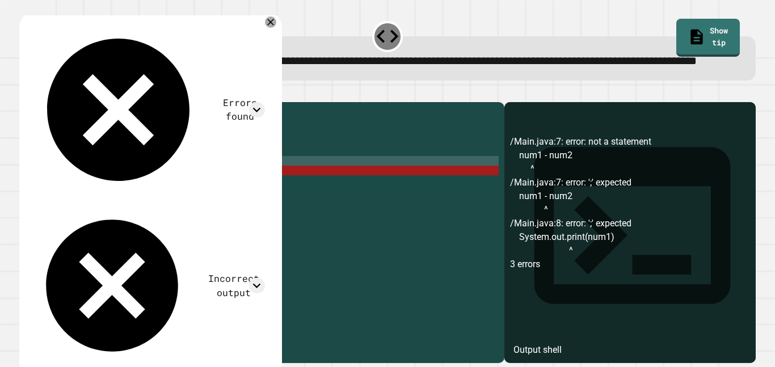
click at [195, 212] on div "public class Main { public static void main ( String args [ ]) { num1 = 47 ; nu…" at bounding box center [273, 219] width 452 height 222
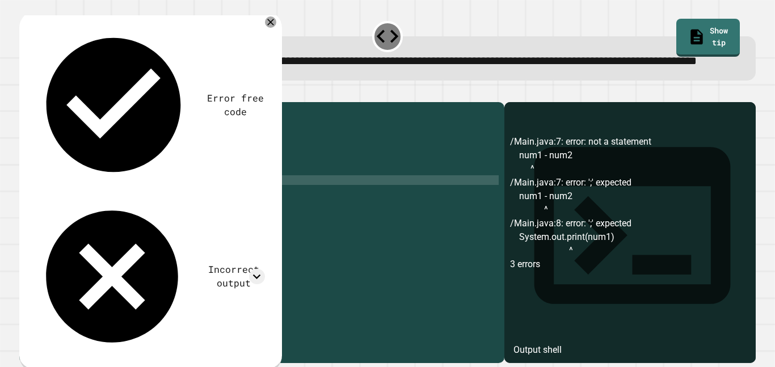
scroll to position [0, 15]
click at [277, 83] on div "Error free code /Main.java:7: error: not a statement num1 - num2 ^ /Main.java:7…" at bounding box center [150, 192] width 263 height 362
click at [254, 269] on icon at bounding box center [256, 276] width 15 height 15
click at [25, 93] on button "button" at bounding box center [25, 93] width 0 height 0
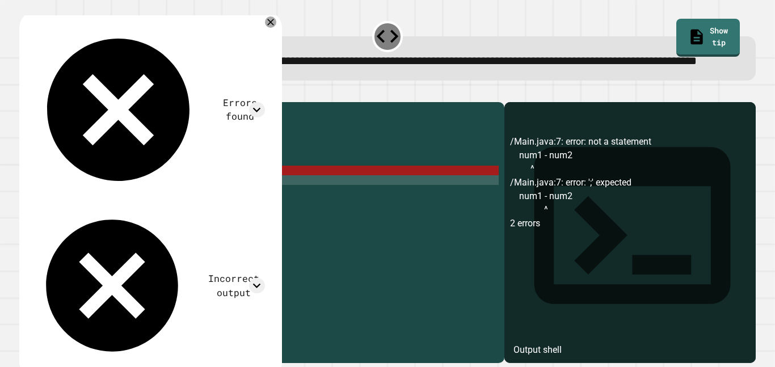
click at [25, 93] on button "button" at bounding box center [25, 93] width 0 height 0
click at [693, 29] on link "Show tip" at bounding box center [708, 36] width 58 height 40
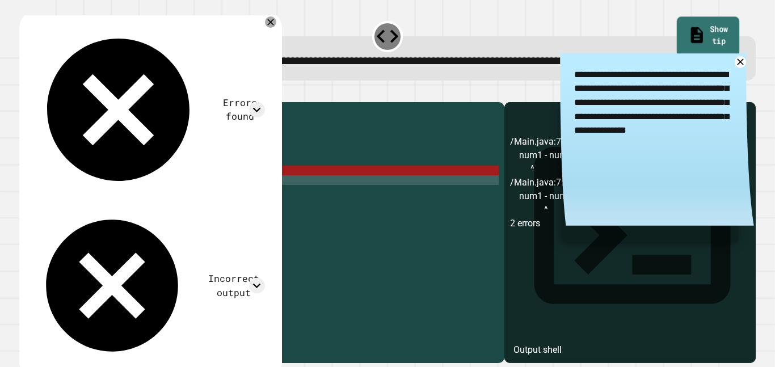
click at [693, 29] on link "Show tip" at bounding box center [708, 37] width 62 height 40
click at [741, 69] on icon at bounding box center [740, 62] width 14 height 14
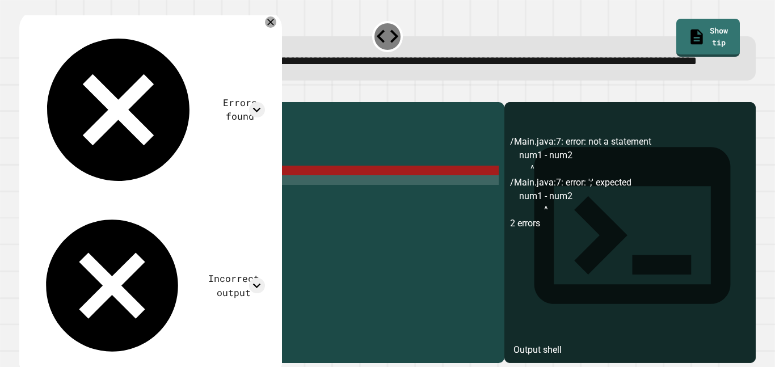
click at [165, 204] on div "public class Main { public static void main ( String args [ ]) { num1 = 47 ; nu…" at bounding box center [273, 219] width 452 height 222
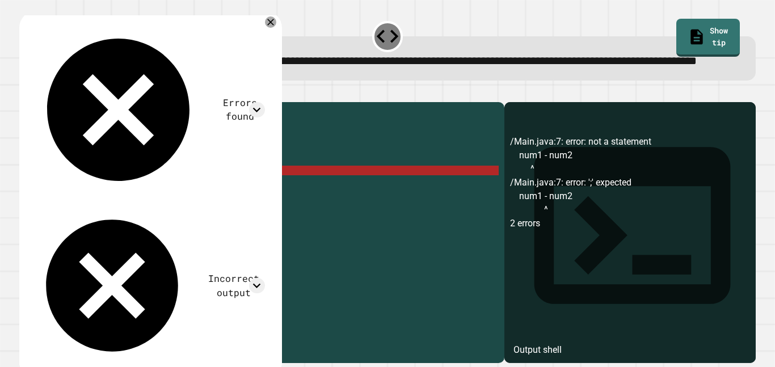
scroll to position [0, 9]
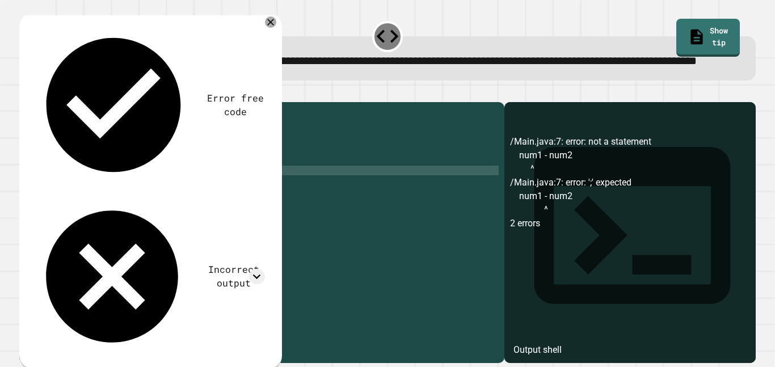
click at [25, 93] on icon "button" at bounding box center [25, 93] width 0 height 0
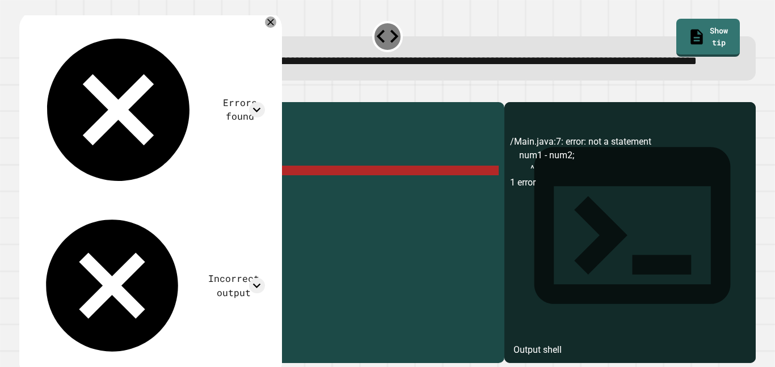
click at [73, 208] on div "public class Main { public static void main ( String args [ ]) { num1 = 47 ; nu…" at bounding box center [273, 219] width 452 height 222
click at [88, 206] on div "public class Main { public static void main ( String args [ ]) { num1 = 47 ; nu…" at bounding box center [273, 219] width 452 height 222
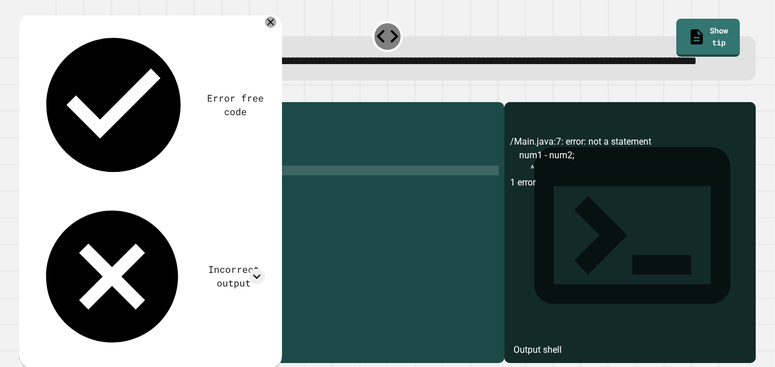
scroll to position [0, 10]
click at [25, 93] on button "button" at bounding box center [25, 93] width 0 height 0
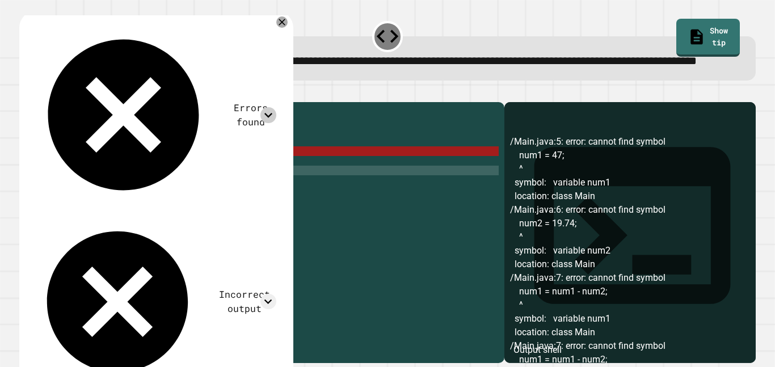
click at [268, 107] on icon at bounding box center [267, 114] width 15 height 15
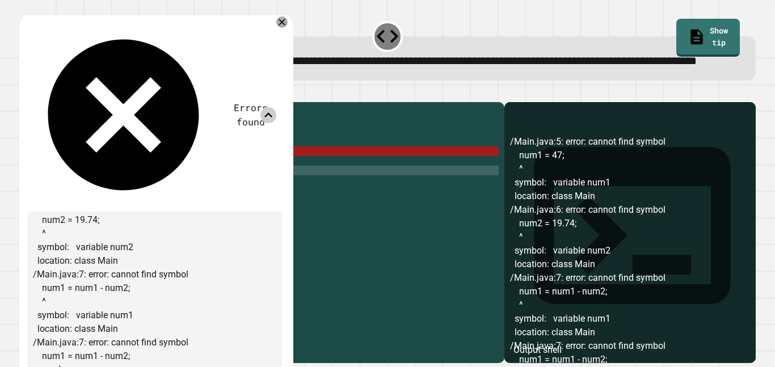
scroll to position [87, 0]
click at [284, 26] on icon at bounding box center [282, 22] width 8 height 8
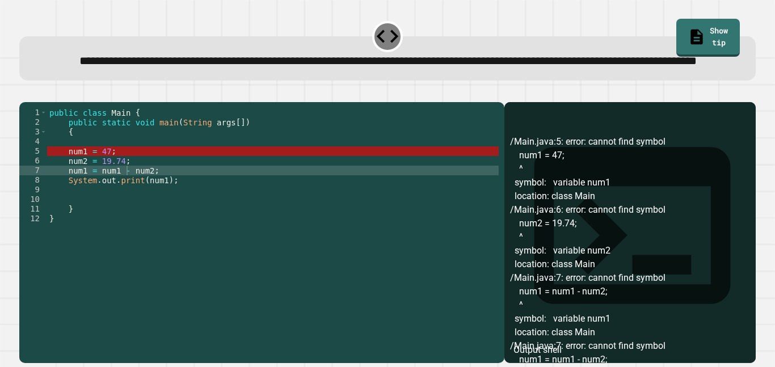
click at [86, 184] on div "public class Main { public static void main ( String args [ ]) { num1 = 47 ; nu…" at bounding box center [273, 219] width 452 height 222
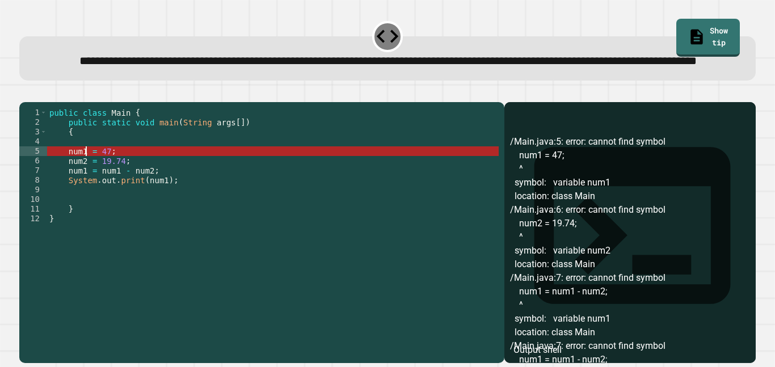
click at [86, 184] on div "public class Main { public static void main ( String args [ ]) { num1 = 47 ; nu…" at bounding box center [273, 219] width 452 height 222
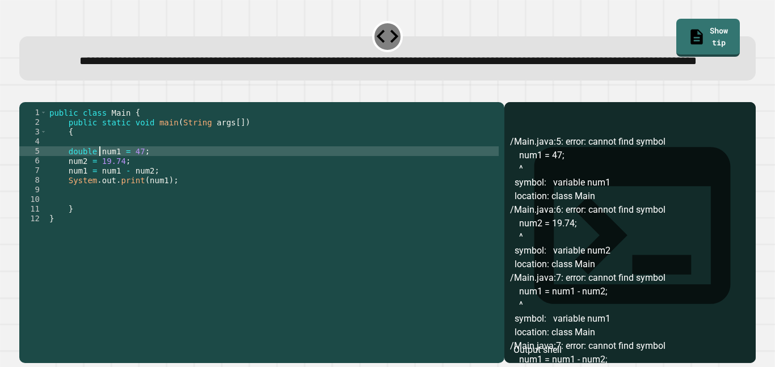
scroll to position [0, 7]
click at [66, 198] on div "public class Main { public static void main ( String args [ ]) { double num1 = …" at bounding box center [273, 219] width 452 height 222
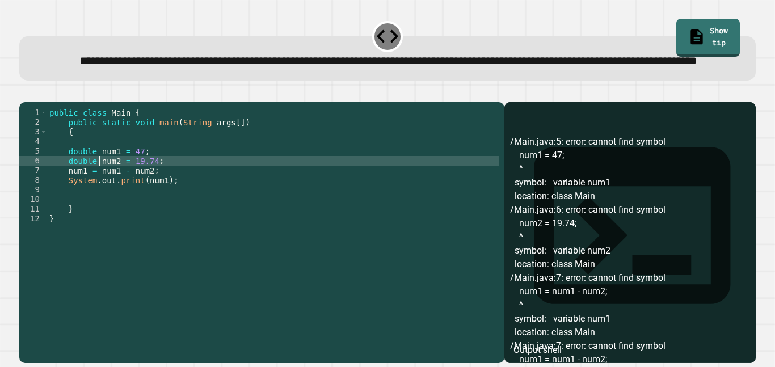
type textarea "**********"
click at [25, 93] on button "button" at bounding box center [25, 93] width 0 height 0
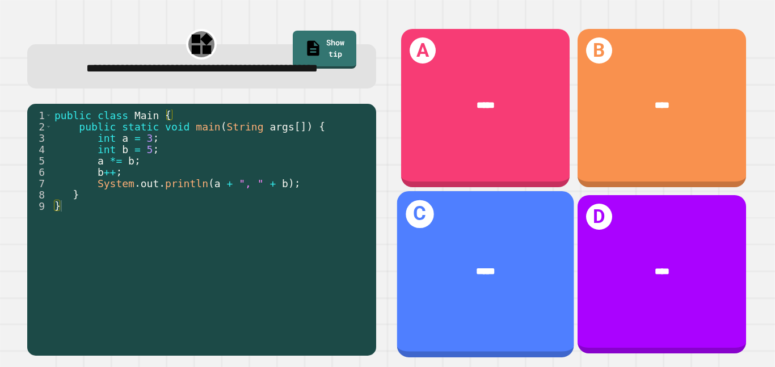
click at [559, 309] on div "C *****" at bounding box center [485, 274] width 177 height 166
